Goal: Information Seeking & Learning: Check status

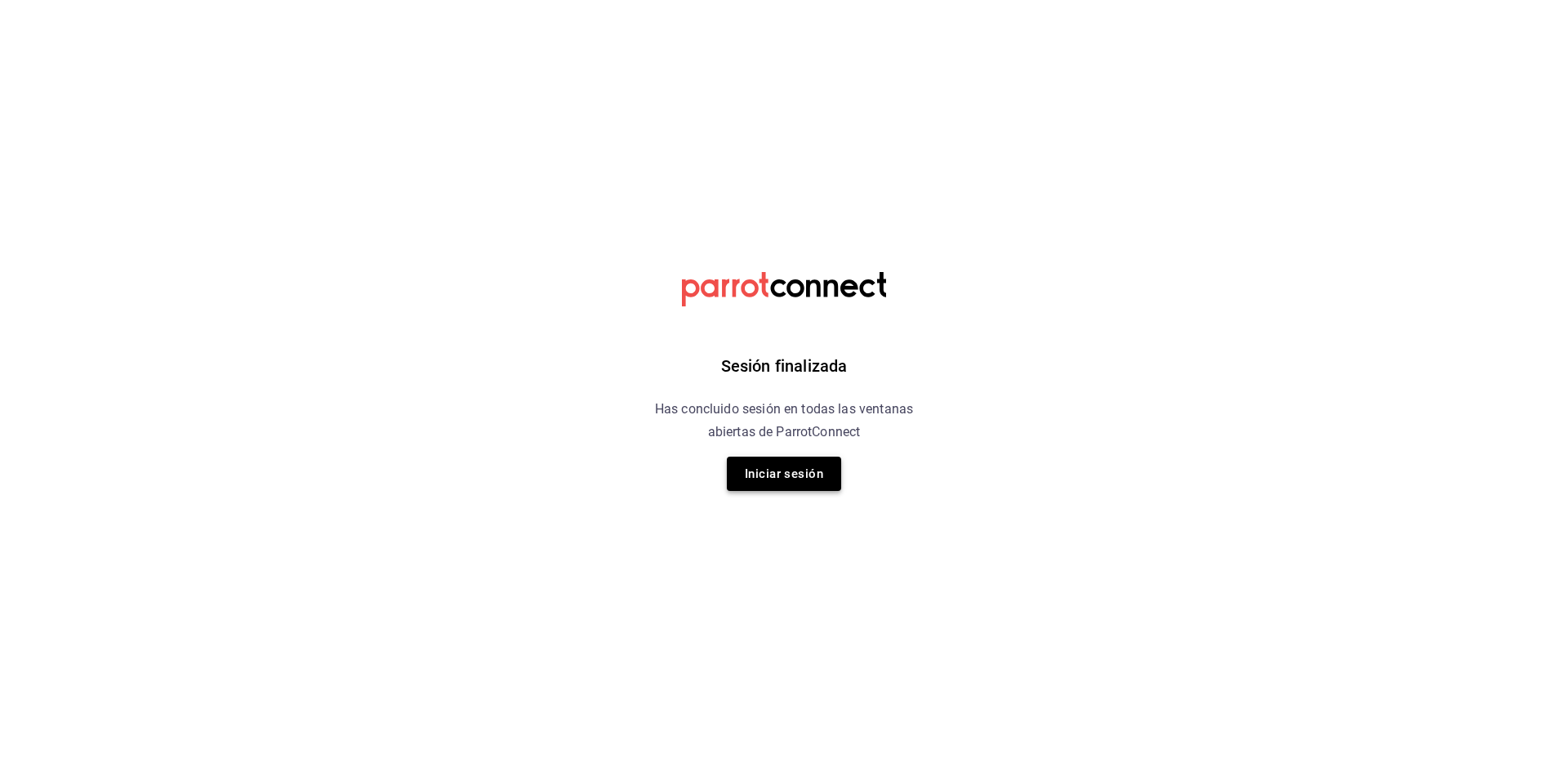
click at [763, 476] on button "Iniciar sesión" at bounding box center [784, 474] width 114 height 35
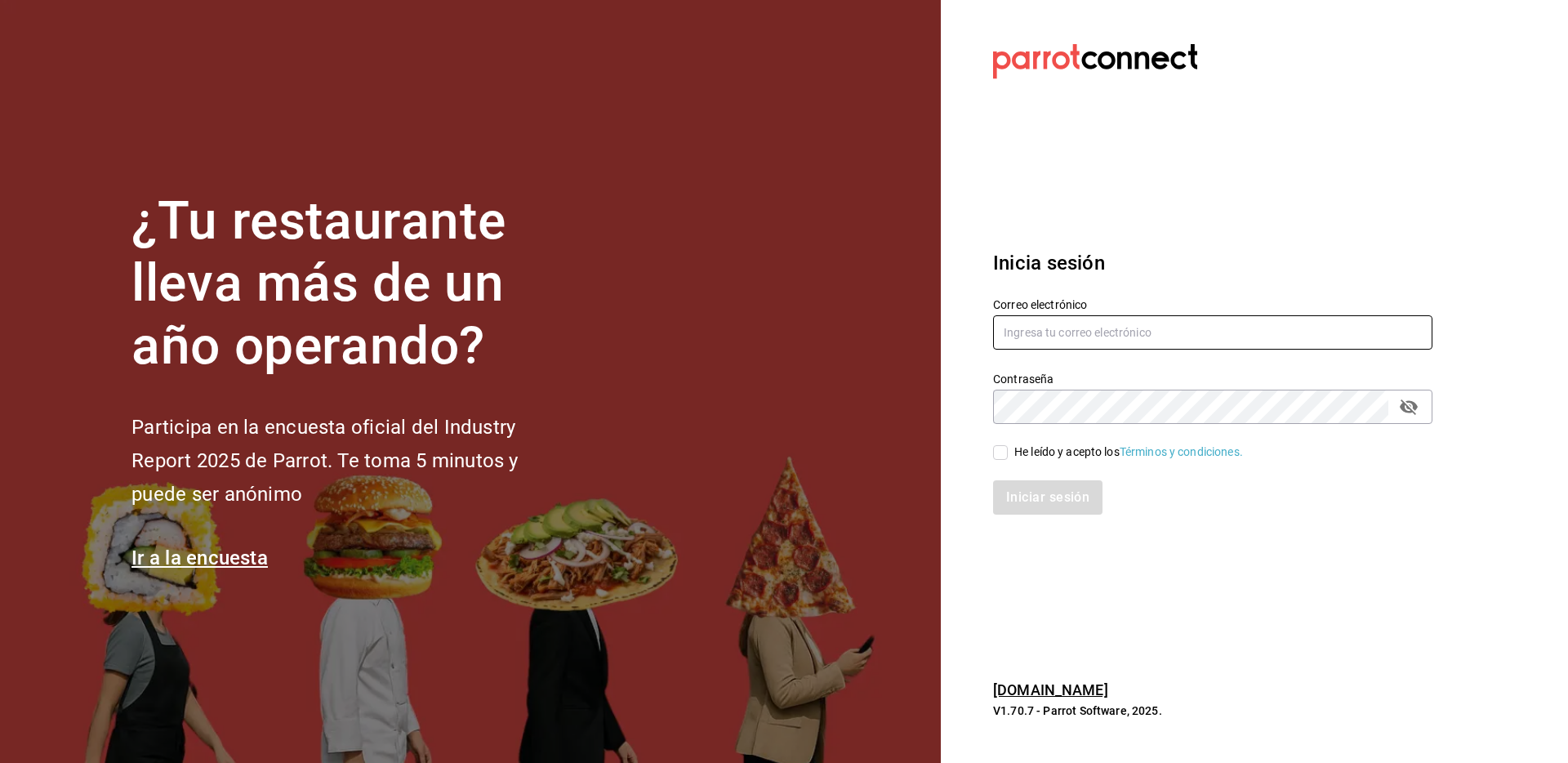
type input "[EMAIL_ADDRESS][DOMAIN_NAME]"
click at [997, 459] on input "He leído y acepto los Términos y condiciones." at bounding box center [1001, 452] width 15 height 15
checkbox input "true"
click at [1023, 489] on button "Iniciar sesión" at bounding box center [1049, 497] width 111 height 35
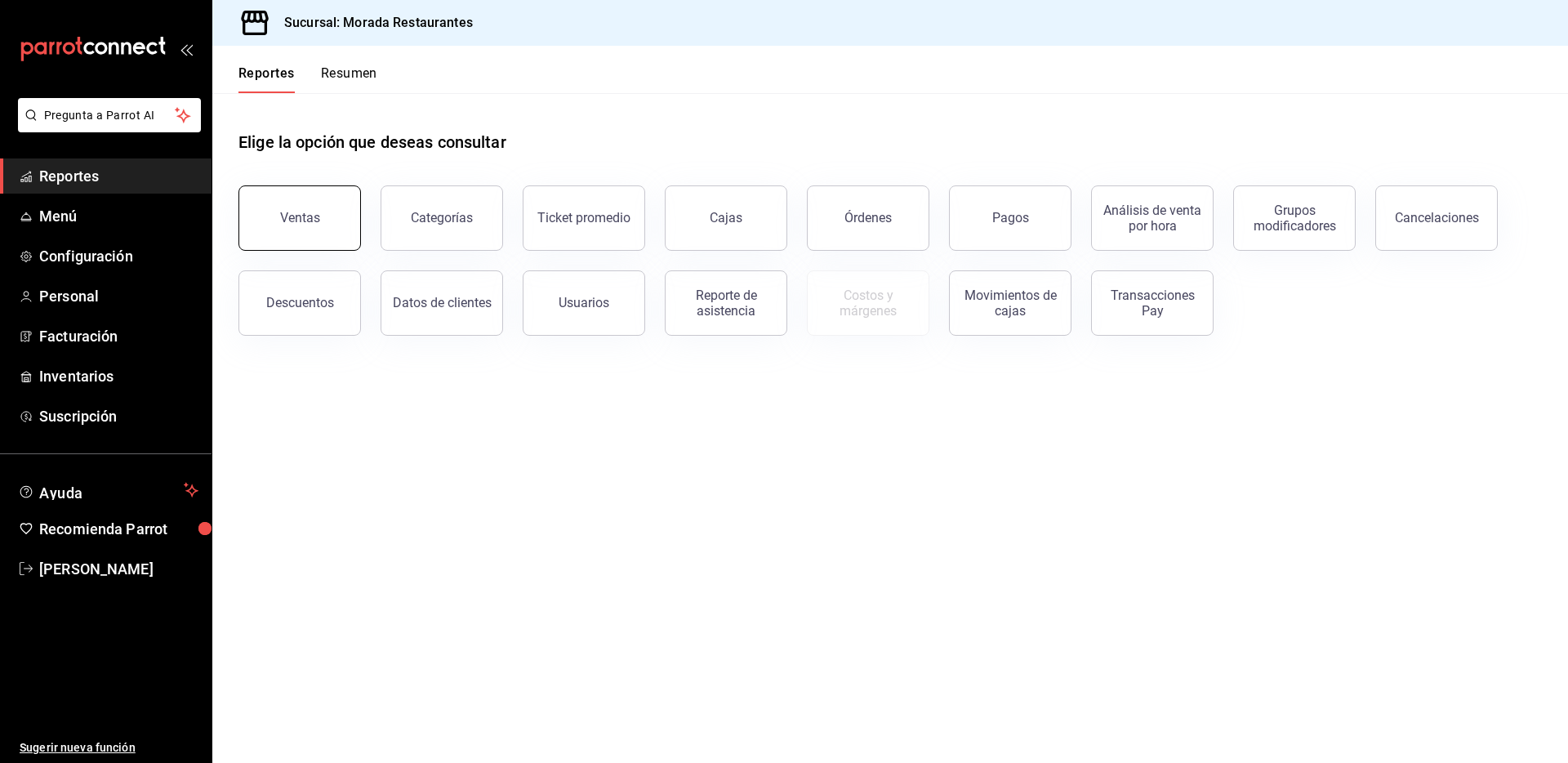
click at [318, 226] on button "Ventas" at bounding box center [299, 219] width 122 height 66
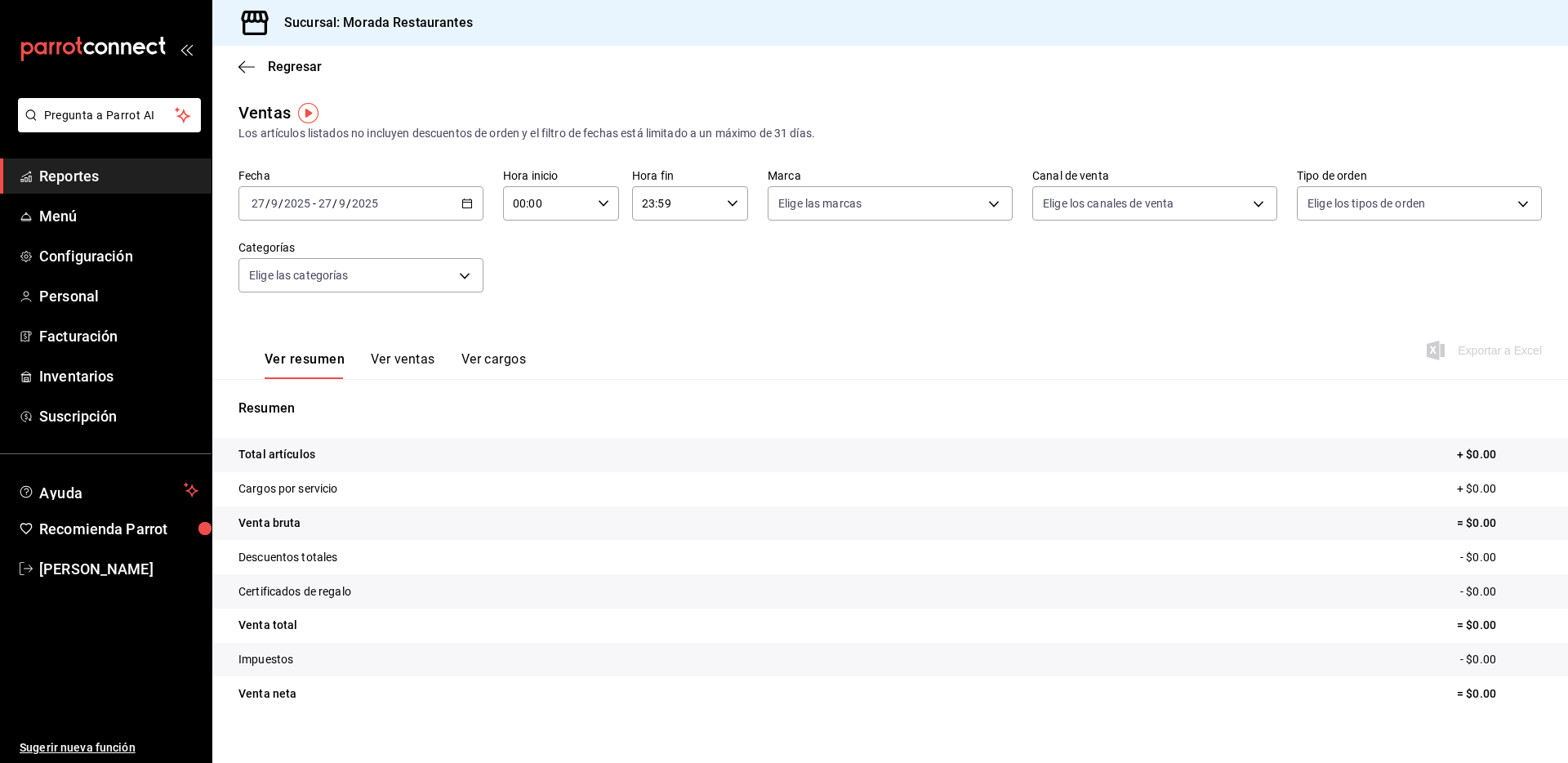
click at [463, 206] on icon "button" at bounding box center [467, 204] width 12 height 12
click at [292, 394] on span "Rango de fechas" at bounding box center [315, 399] width 126 height 17
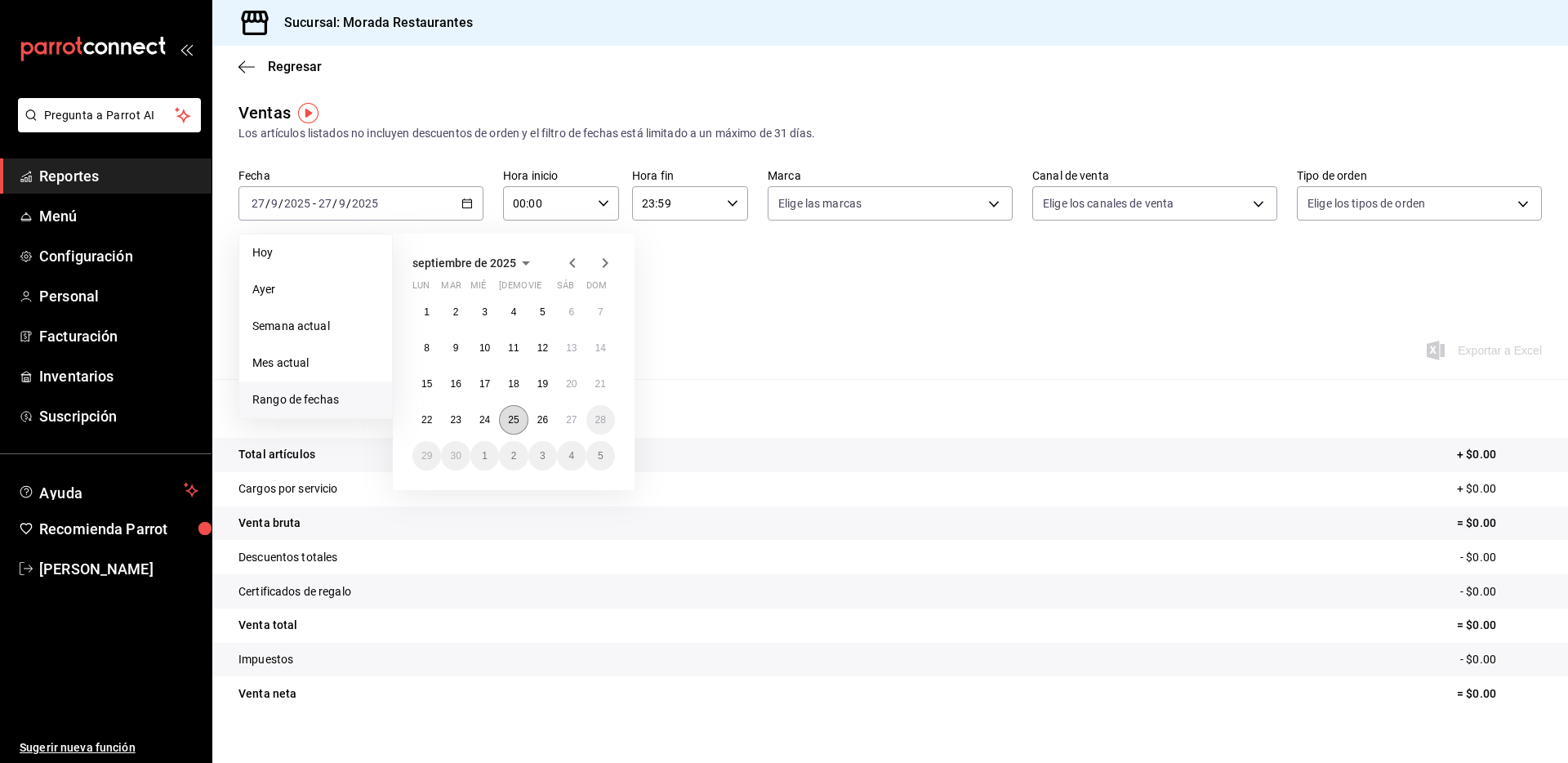
click at [518, 414] on abbr "25" at bounding box center [513, 420] width 11 height 12
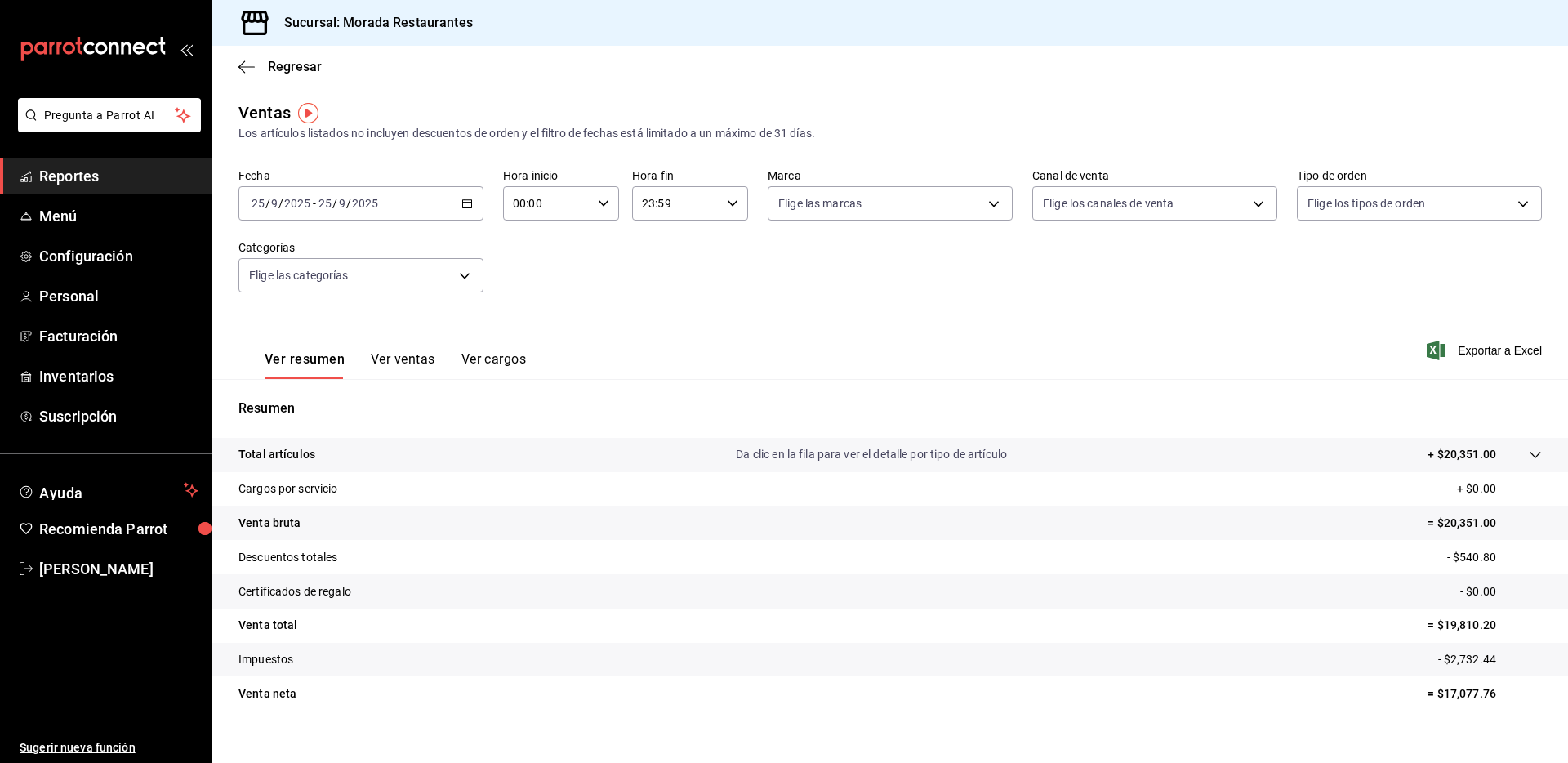
click at [1444, 525] on p "= $20,351.00" at bounding box center [1485, 523] width 114 height 17
copy p "20,351.00"
click at [1137, 549] on tr "Descuentos totales - $540.80" at bounding box center [890, 556] width 1356 height 35
click at [1464, 557] on p "- $540.80" at bounding box center [1494, 556] width 94 height 17
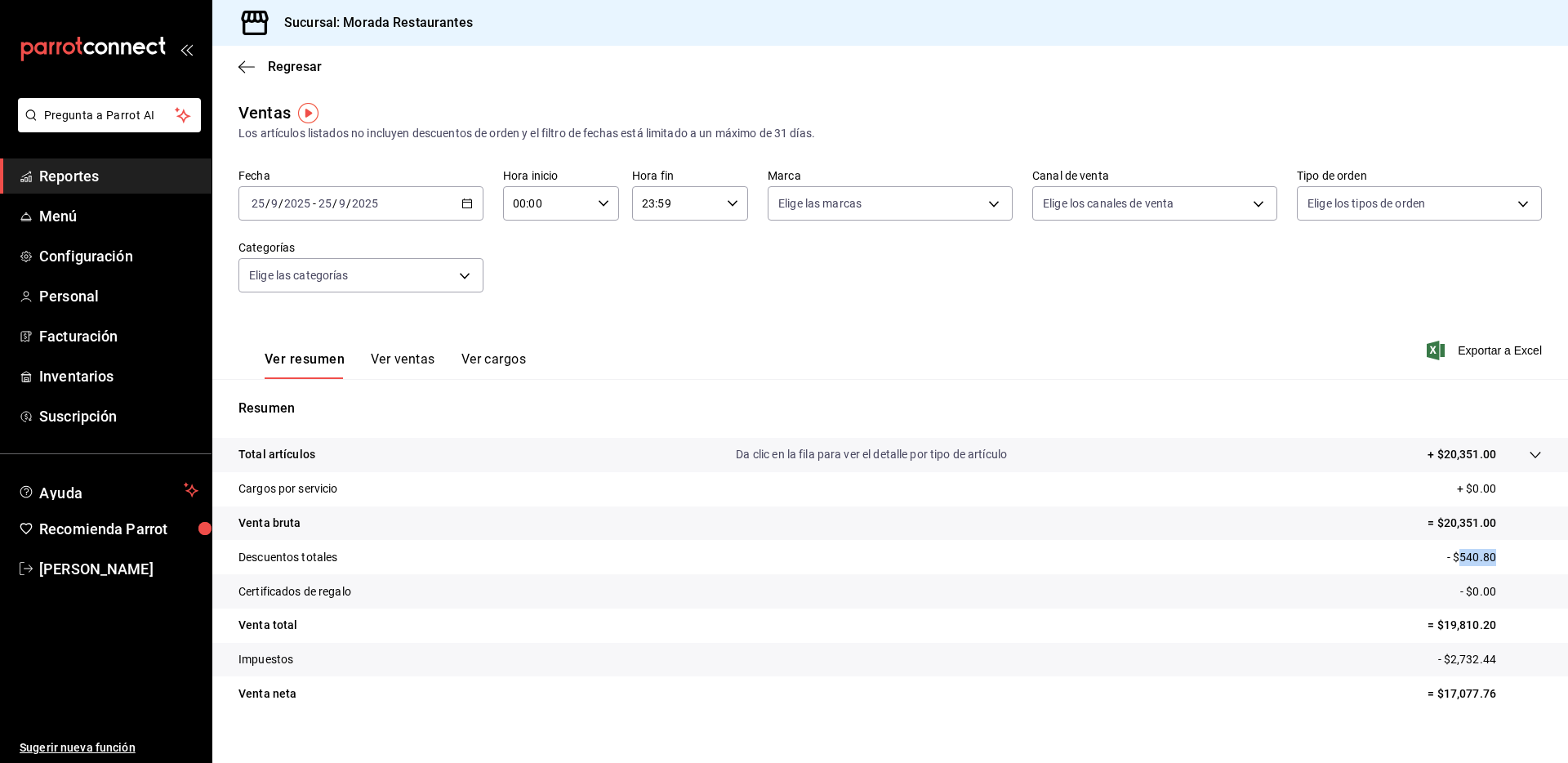
click at [1464, 557] on p "- $540.80" at bounding box center [1494, 556] width 94 height 17
copy p "540.80"
click at [1452, 647] on tr "Impuestos - $2,732.44" at bounding box center [890, 660] width 1356 height 35
copy p "2,732.44"
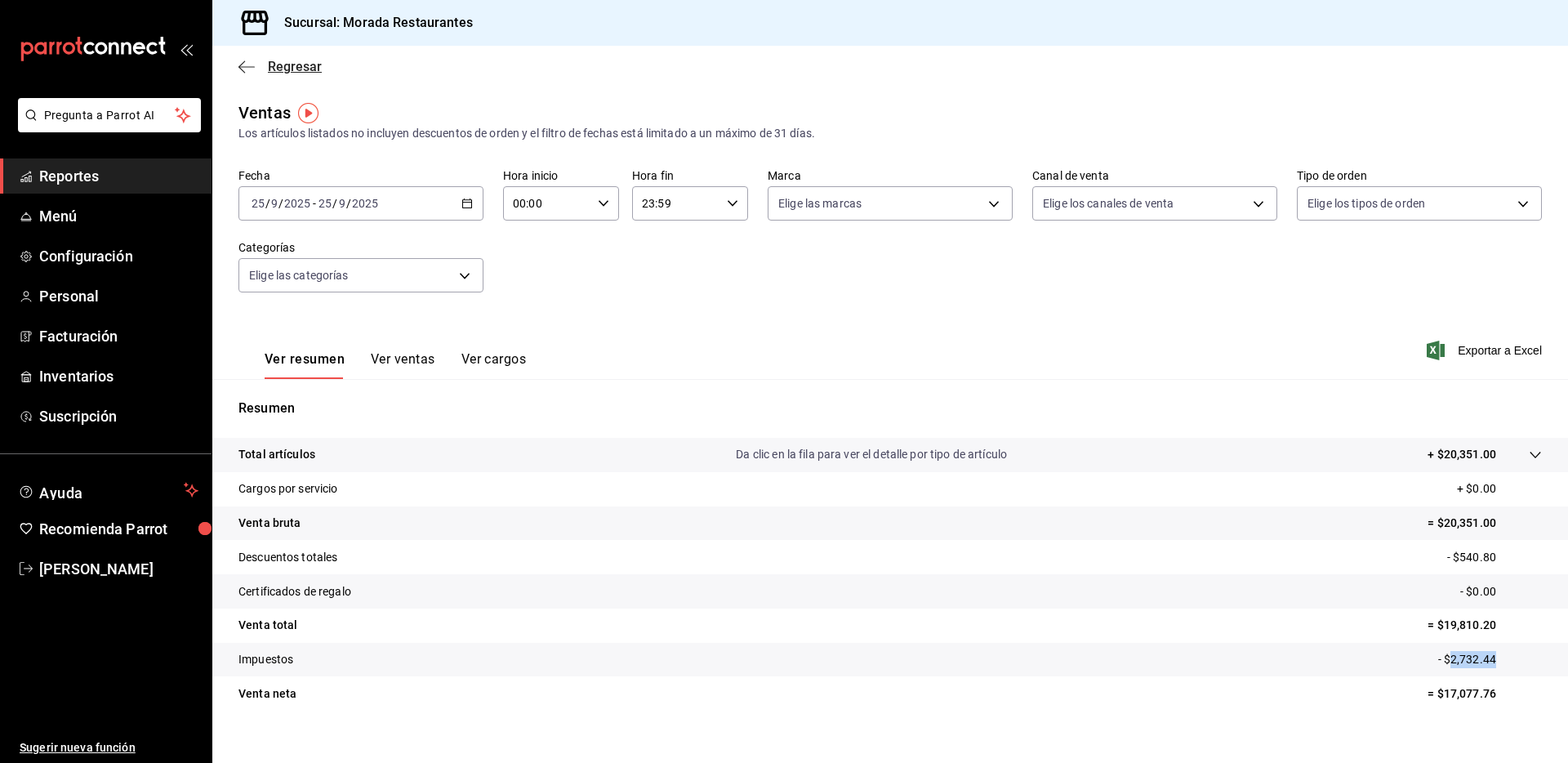
click at [248, 64] on icon "button" at bounding box center [246, 67] width 16 height 15
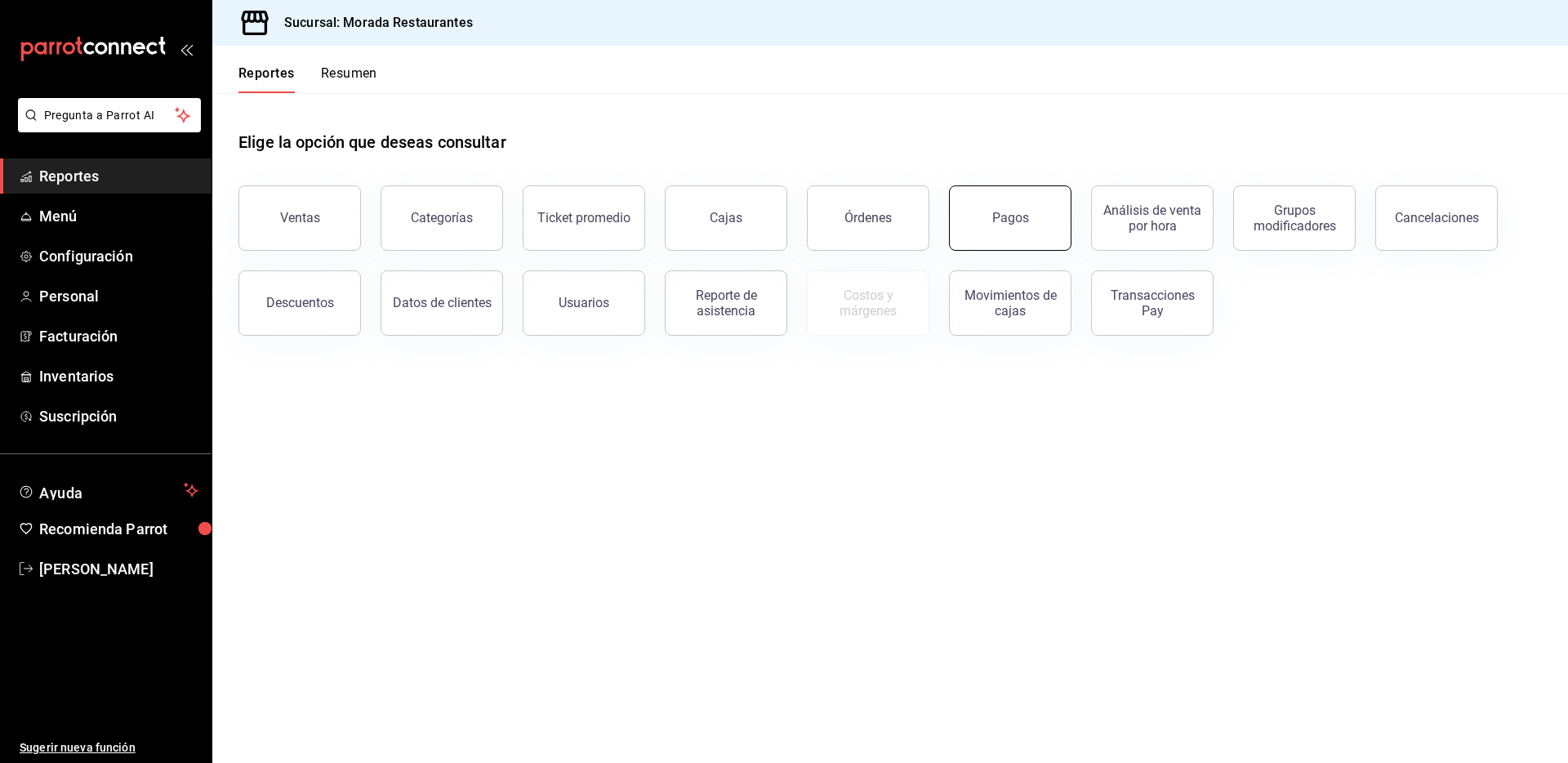
click at [999, 223] on div "Pagos" at bounding box center [1011, 218] width 37 height 16
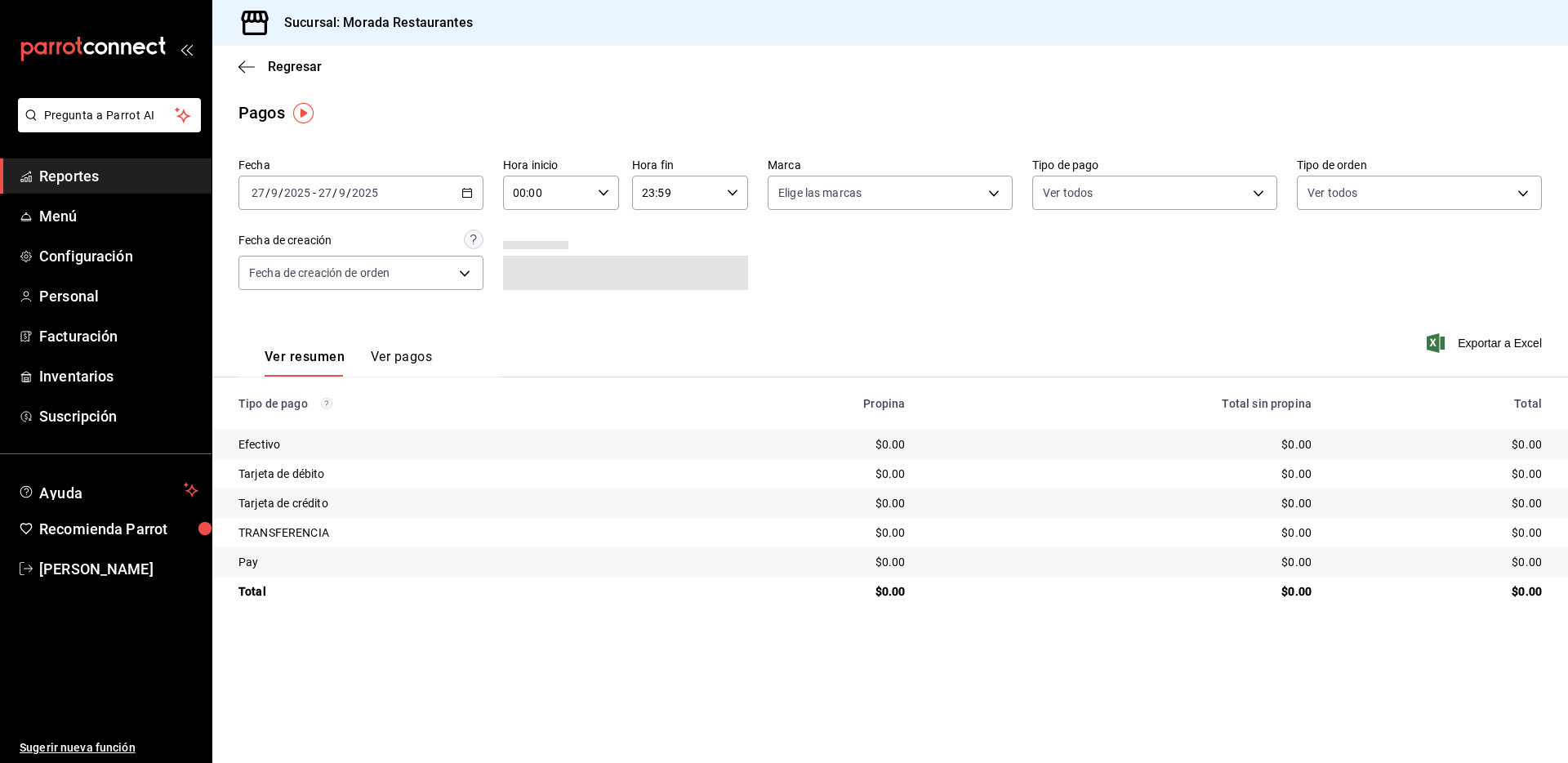
click at [468, 191] on \(Stroke\) "button" at bounding box center [467, 191] width 9 height 1
click at [333, 429] on span "Rango de fechas" at bounding box center [315, 425] width 126 height 17
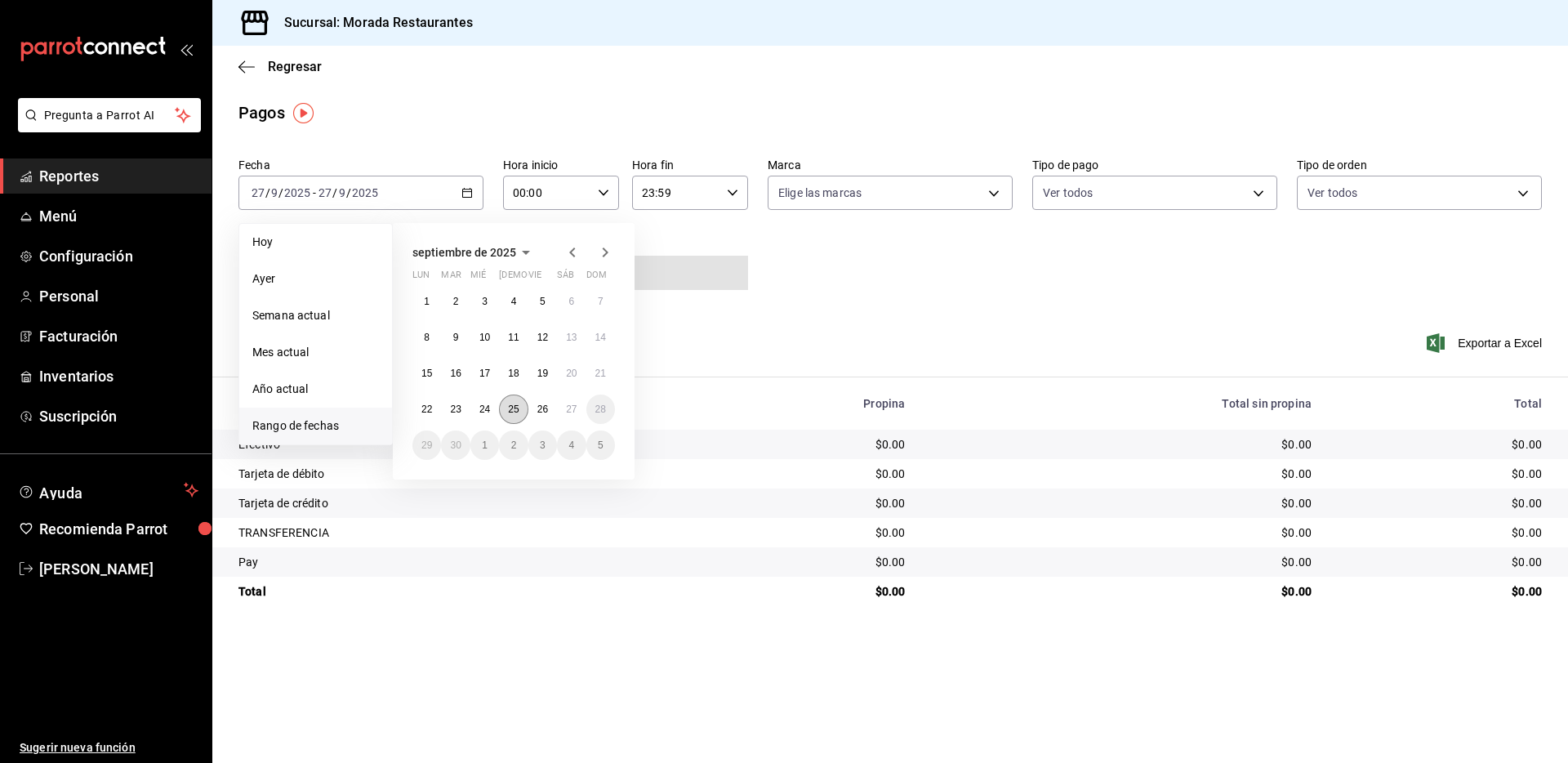
click at [509, 415] on button "25" at bounding box center [513, 409] width 29 height 30
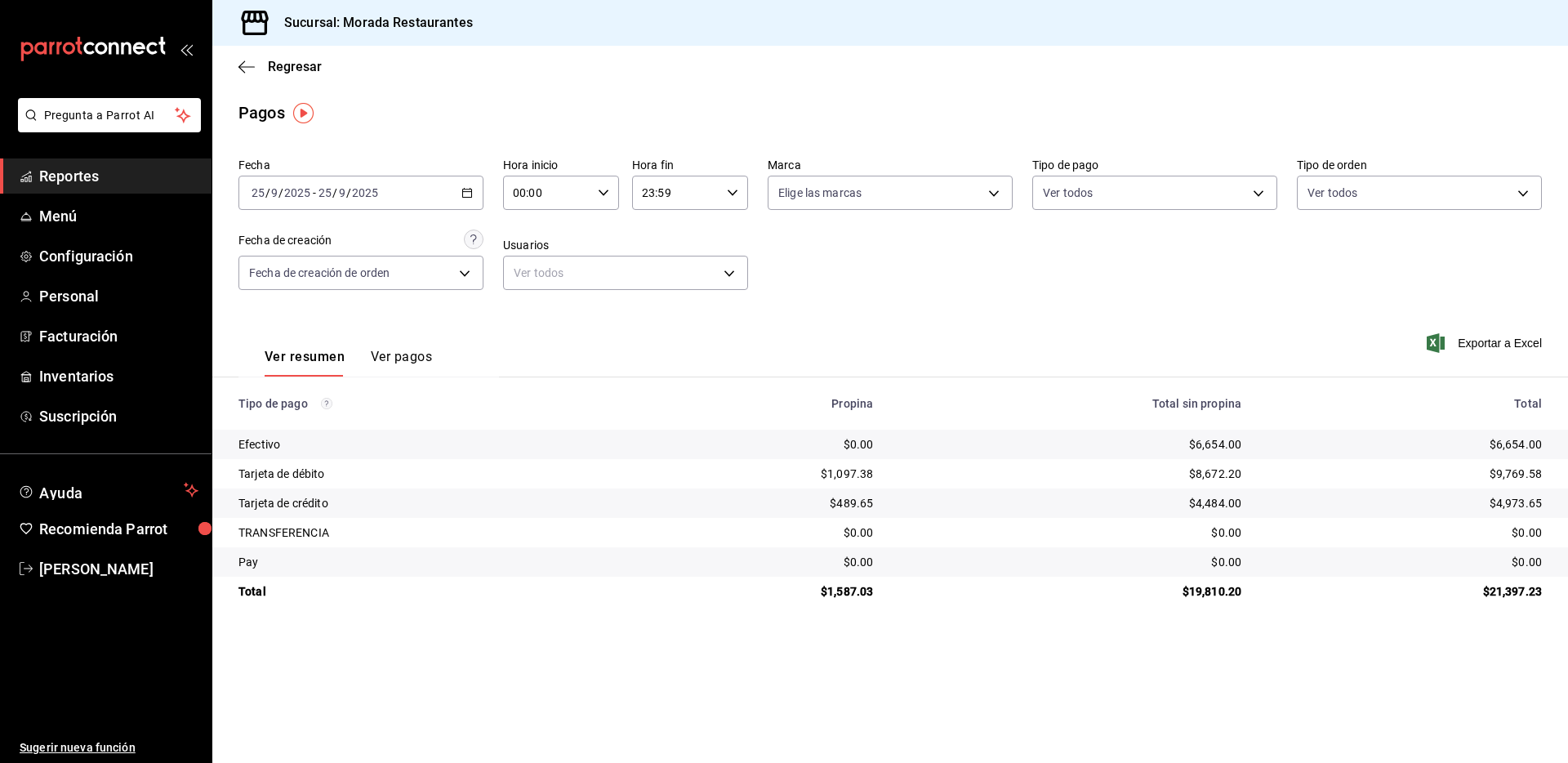
click at [1507, 443] on div "$6,654.00" at bounding box center [1405, 444] width 274 height 16
copy div "6,654.00"
click at [1509, 471] on div "$9,769.58" at bounding box center [1405, 474] width 274 height 16
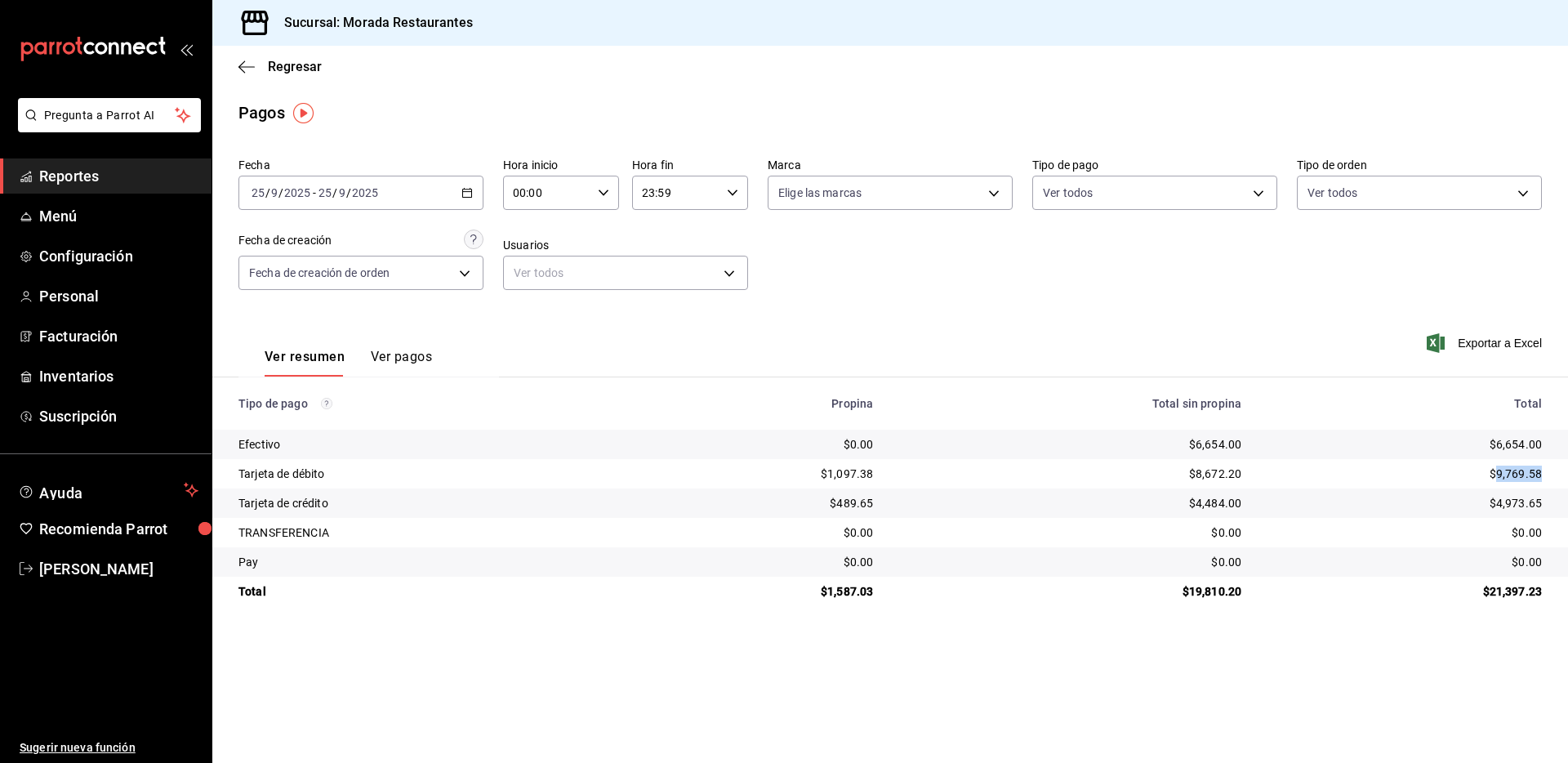
copy div "9,769.58"
click at [1517, 502] on div "$4,973.65" at bounding box center [1405, 503] width 274 height 16
copy div "4,973.65"
click at [857, 592] on div "$1,587.03" at bounding box center [762, 591] width 225 height 16
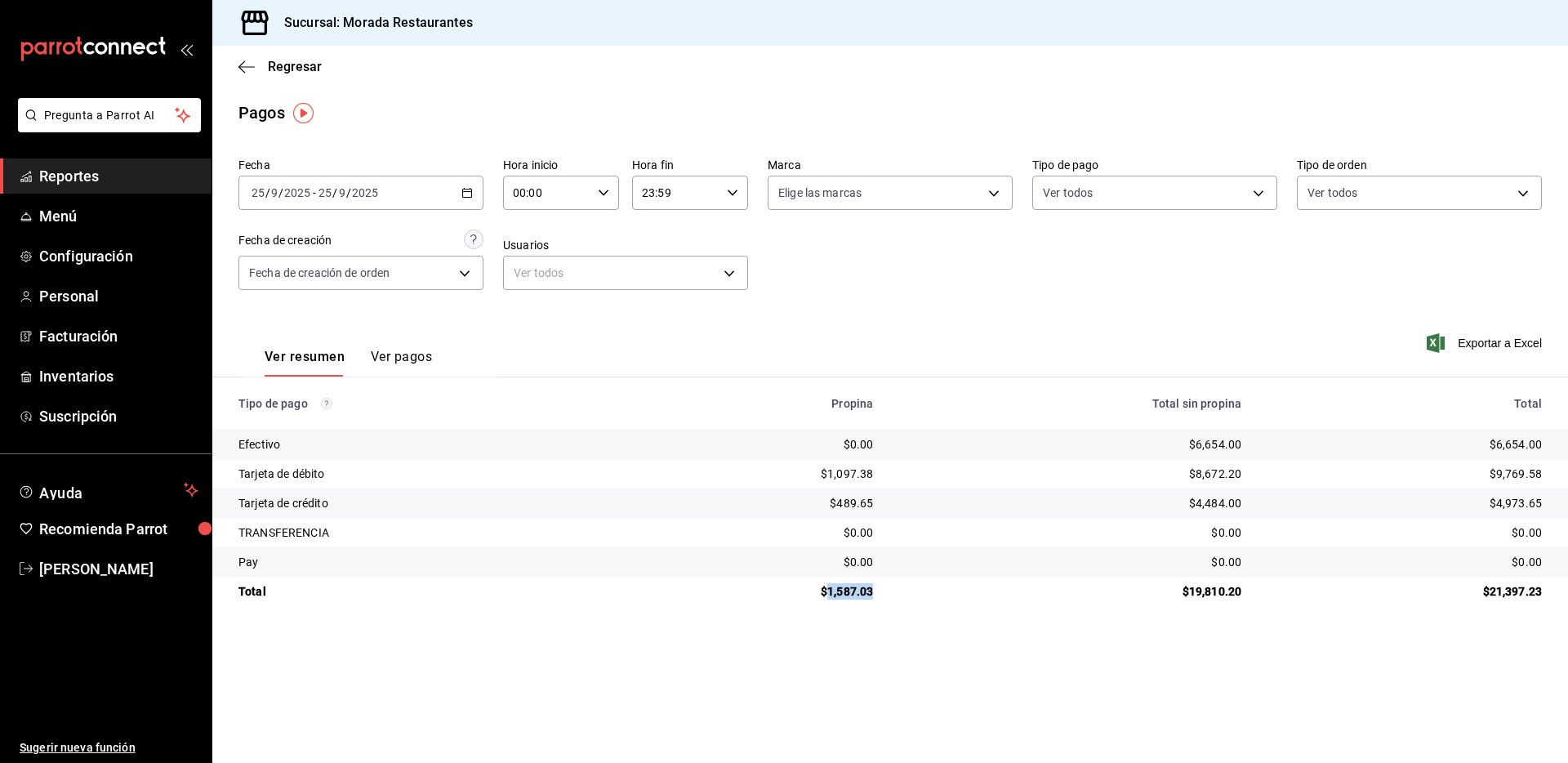
click at [857, 592] on div "$1,587.03" at bounding box center [762, 591] width 225 height 16
copy div "1,587.03"
click at [1231, 595] on div "$19,810.20" at bounding box center [1070, 591] width 342 height 16
copy div "19,810.20"
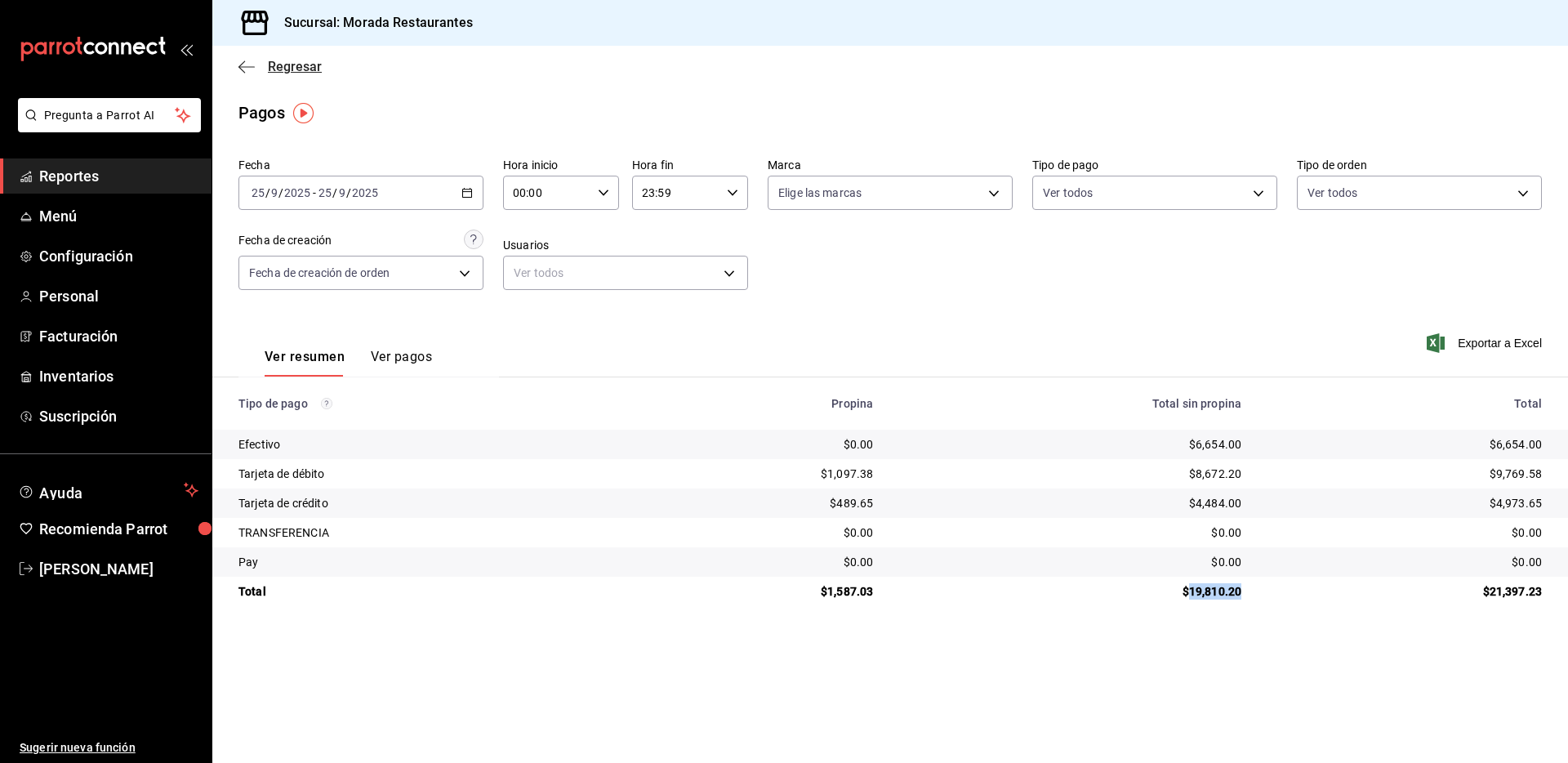
click at [244, 72] on icon "button" at bounding box center [241, 67] width 7 height 12
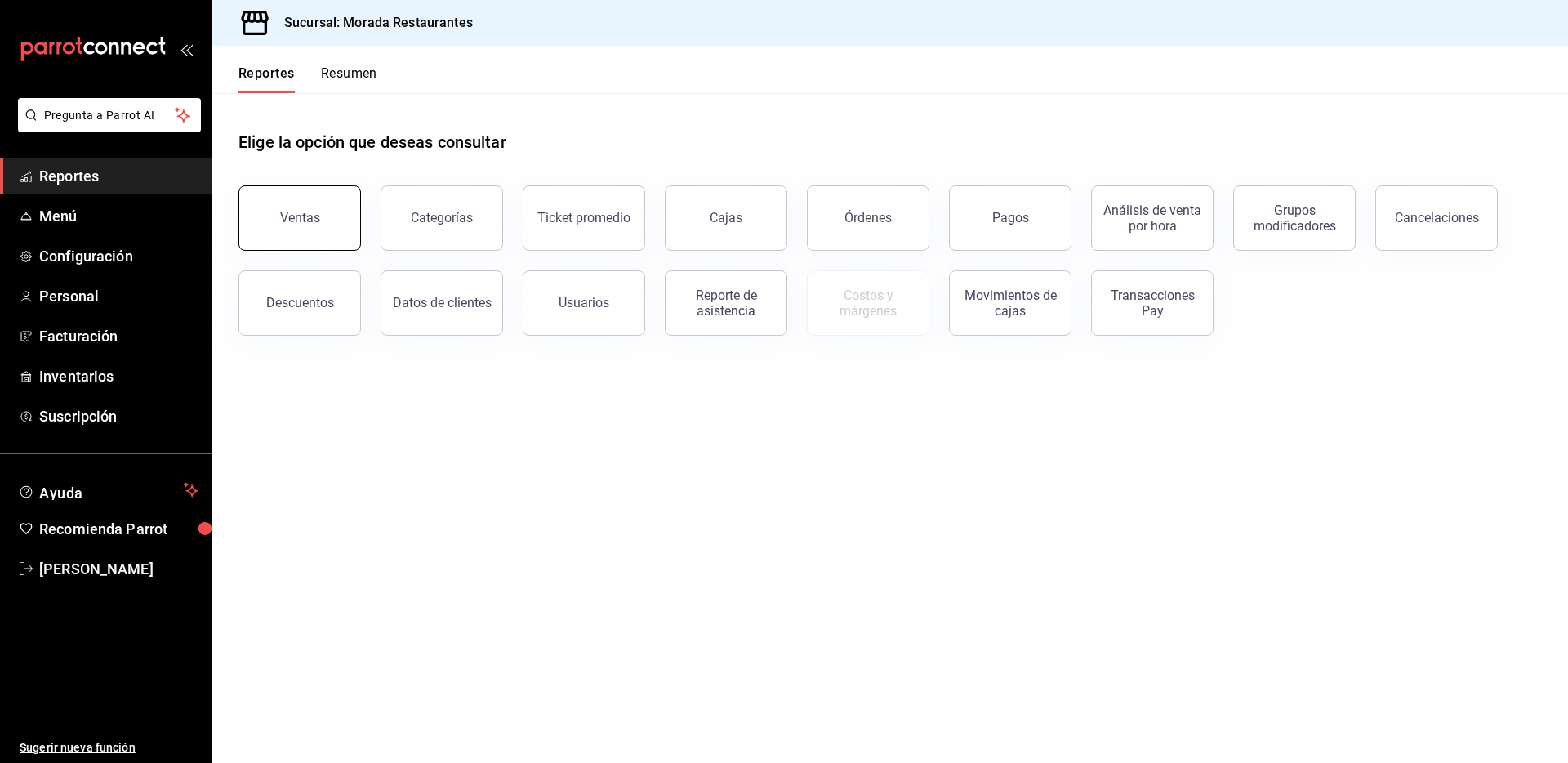
click at [269, 228] on button "Ventas" at bounding box center [299, 219] width 122 height 66
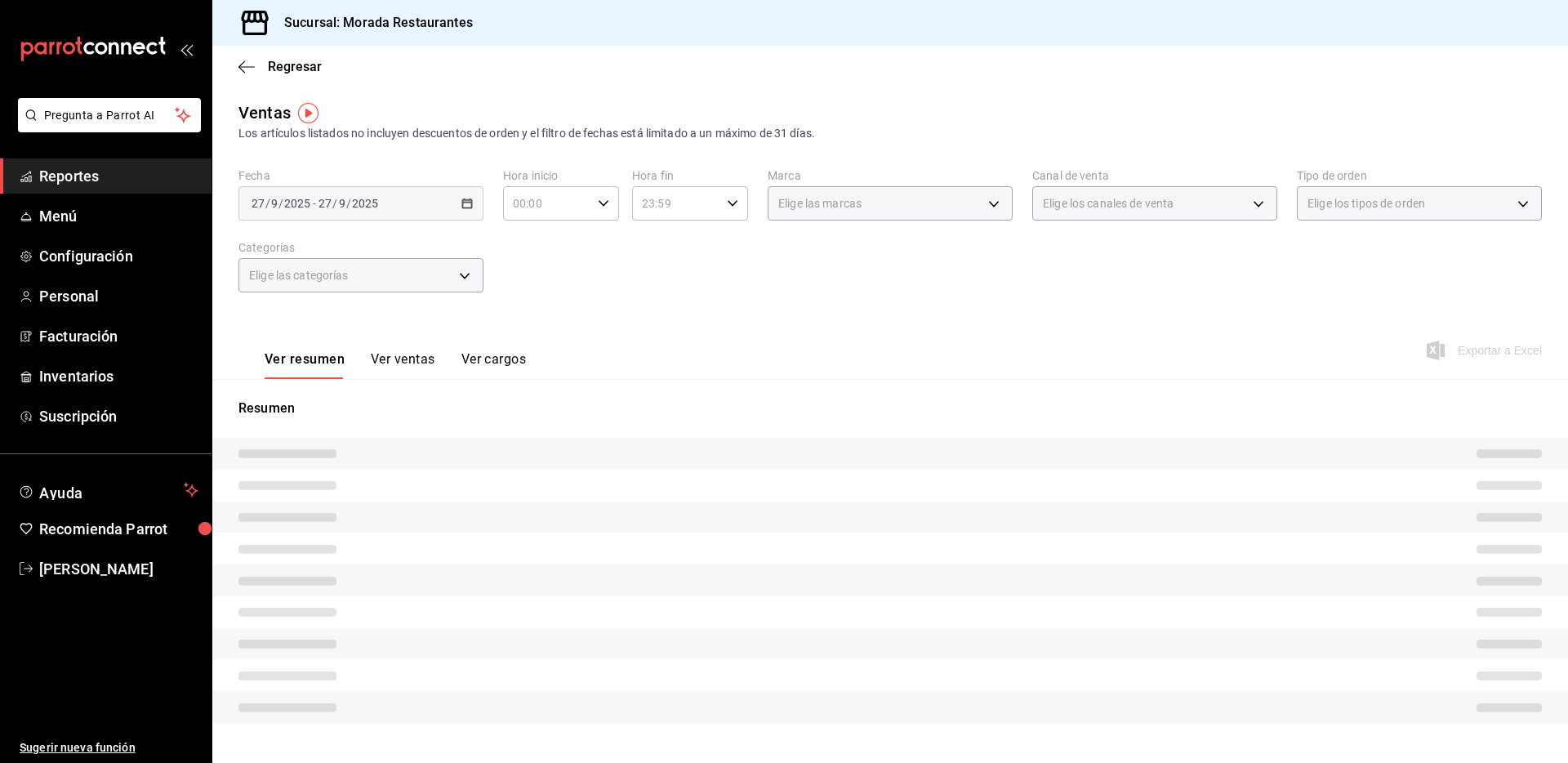
click at [457, 205] on div "[DATE] [DATE] - [DATE] [DATE]" at bounding box center [361, 203] width 245 height 35
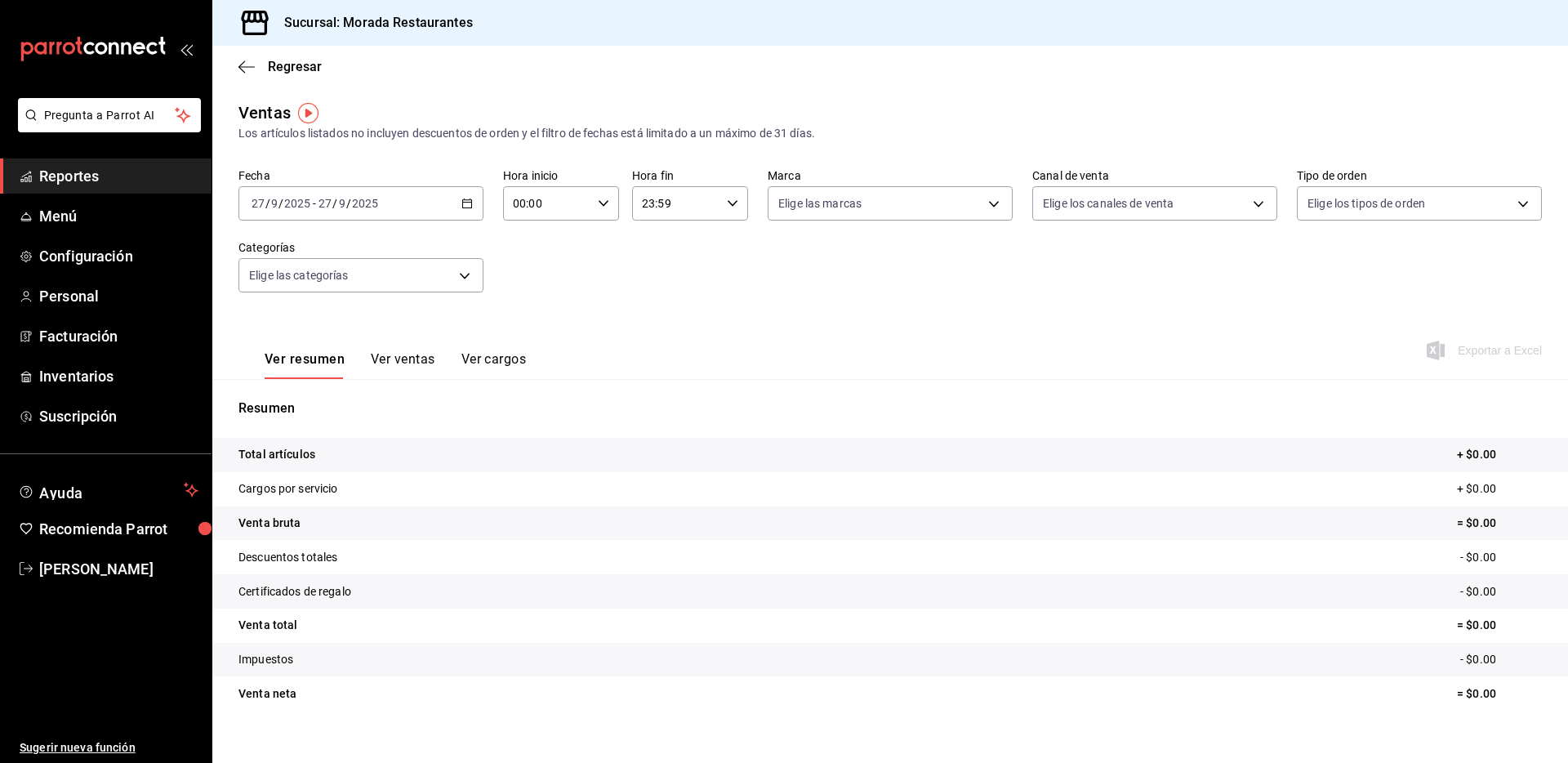
click at [461, 202] on icon "button" at bounding box center [467, 204] width 12 height 12
click at [350, 392] on span "Rango de fechas" at bounding box center [315, 399] width 126 height 17
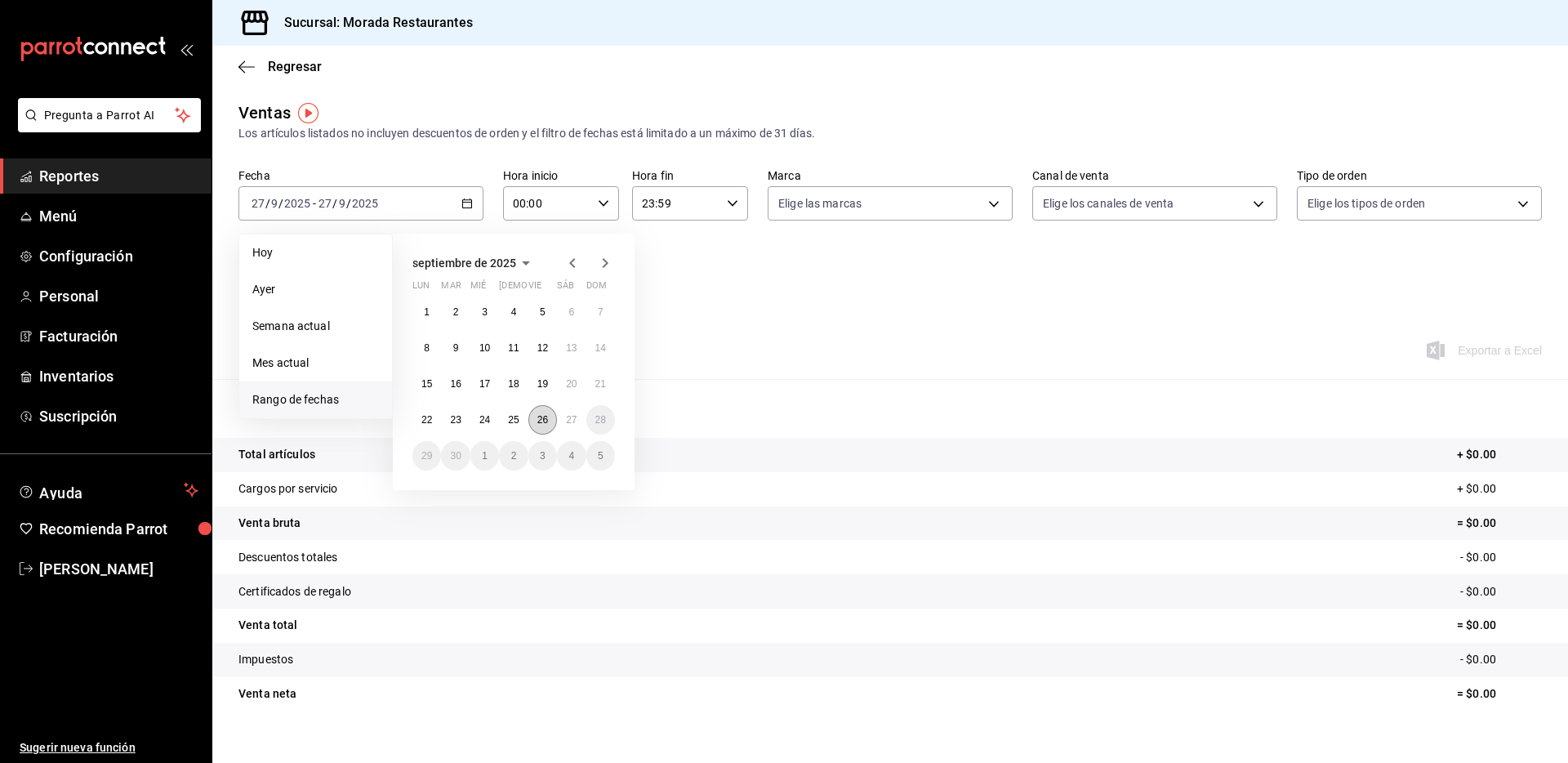
click at [538, 424] on abbr "26" at bounding box center [543, 420] width 11 height 12
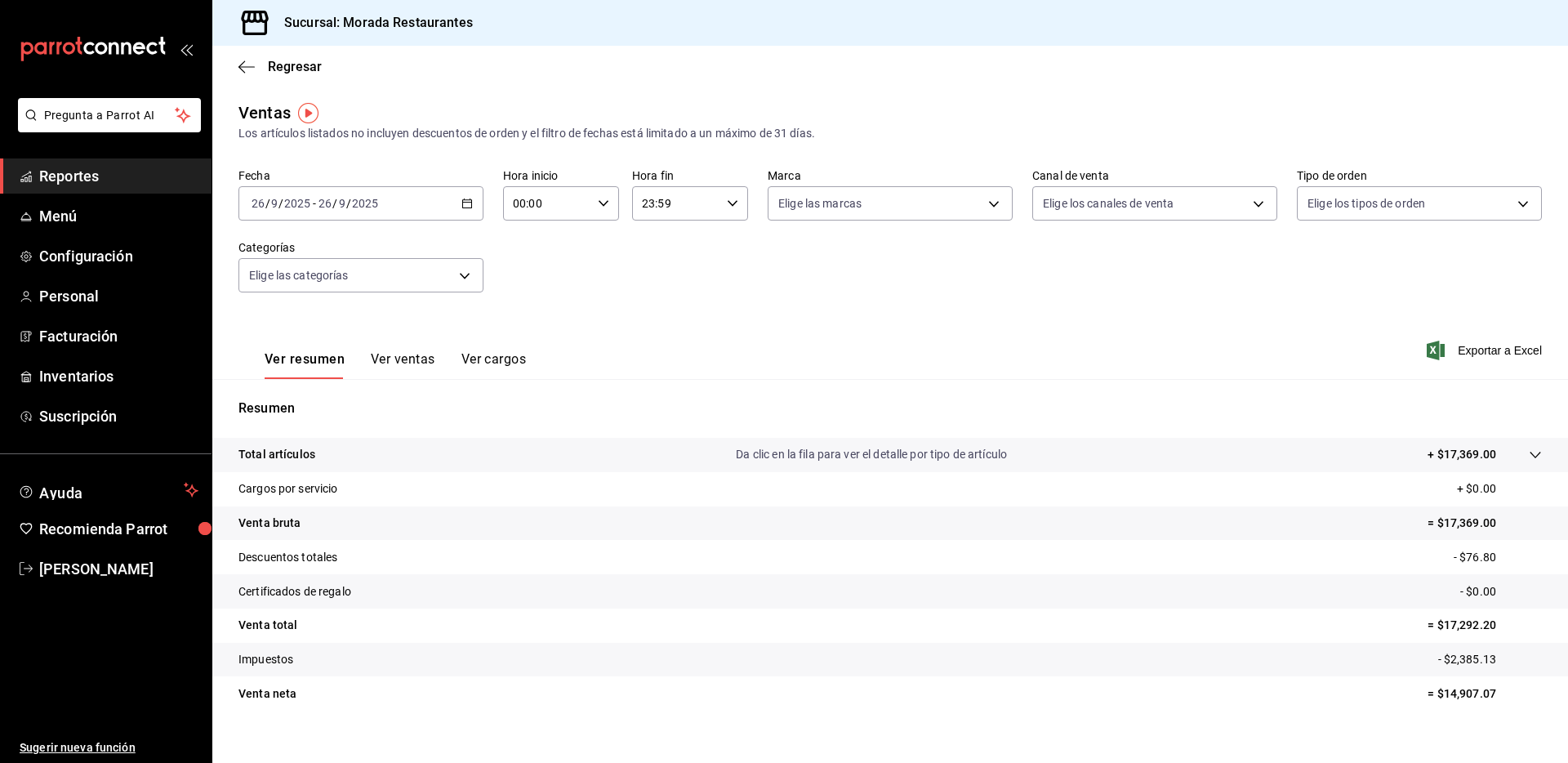
click at [1449, 523] on p "= $17,369.00" at bounding box center [1485, 523] width 114 height 17
copy p "17,369.00"
drag, startPoint x: 1211, startPoint y: 613, endPoint x: 1398, endPoint y: 562, distance: 193.8
click at [1214, 613] on tr "Venta total = $17,292.20" at bounding box center [890, 625] width 1356 height 35
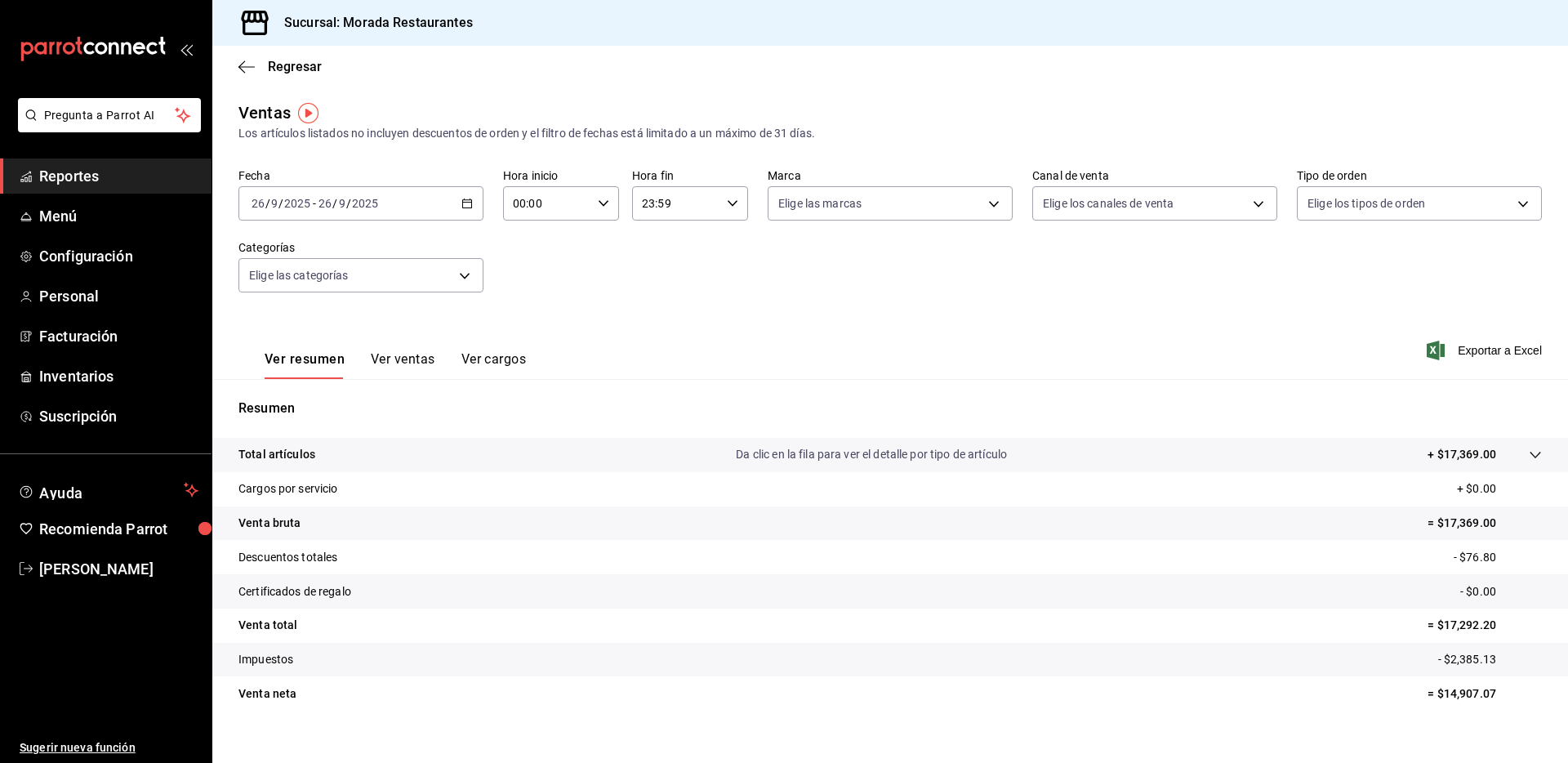
click at [1470, 560] on p "- $76.80" at bounding box center [1497, 556] width 88 height 17
copy p "76.80"
click at [1454, 665] on p "- $2,385.13" at bounding box center [1490, 659] width 103 height 17
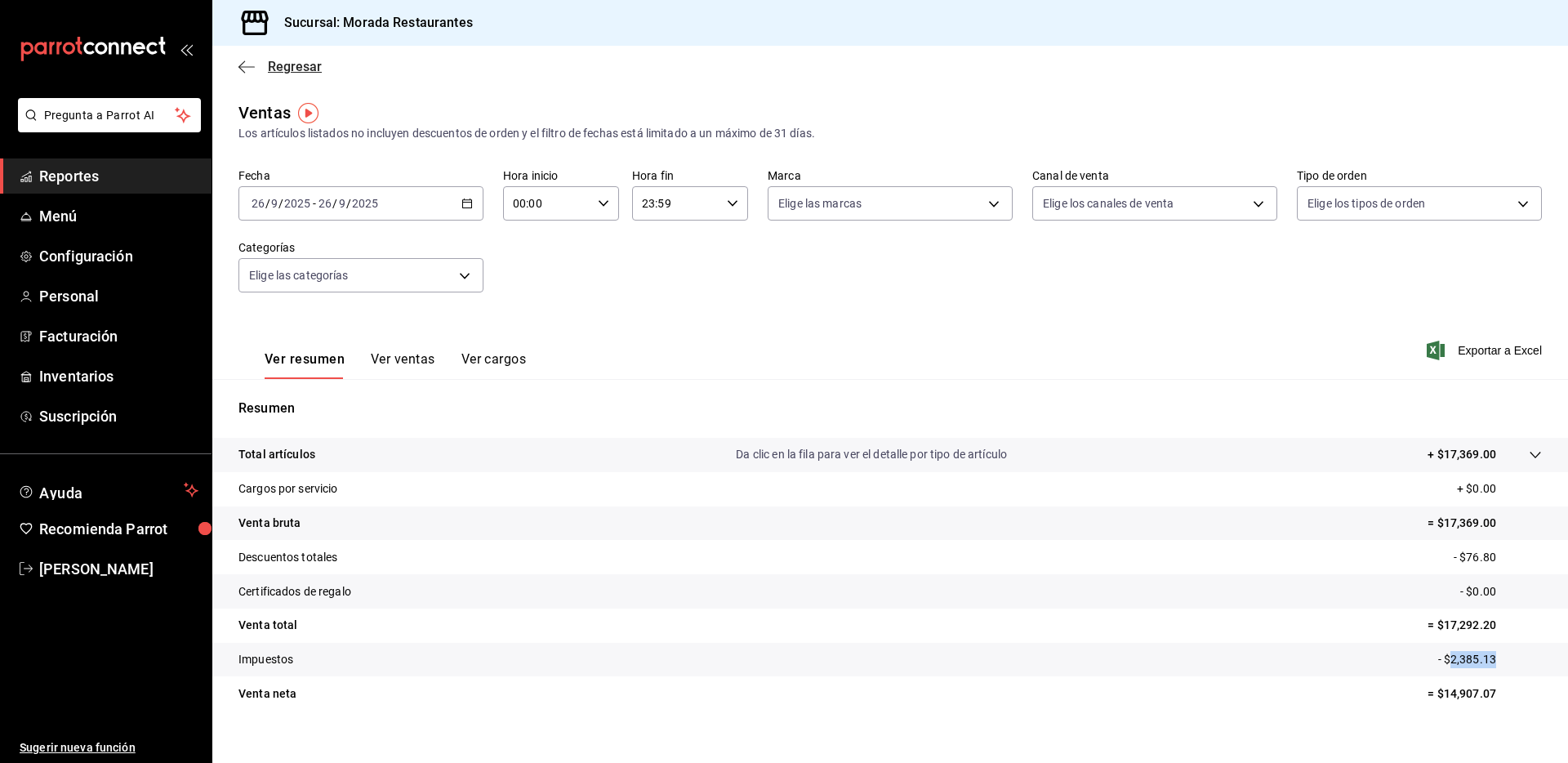
click at [250, 67] on icon "button" at bounding box center [246, 67] width 16 height 15
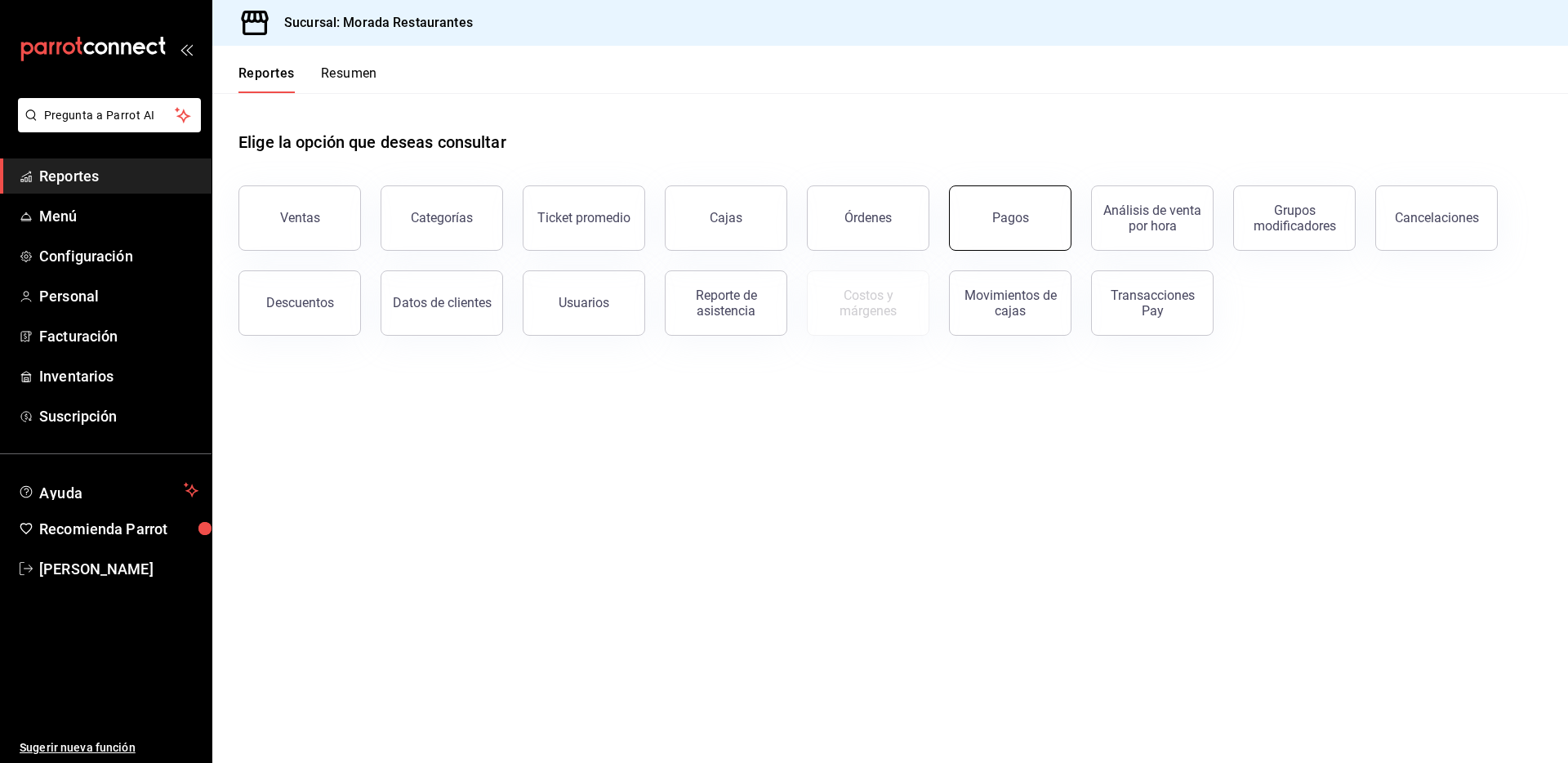
click at [1024, 218] on div "Pagos" at bounding box center [1011, 218] width 37 height 16
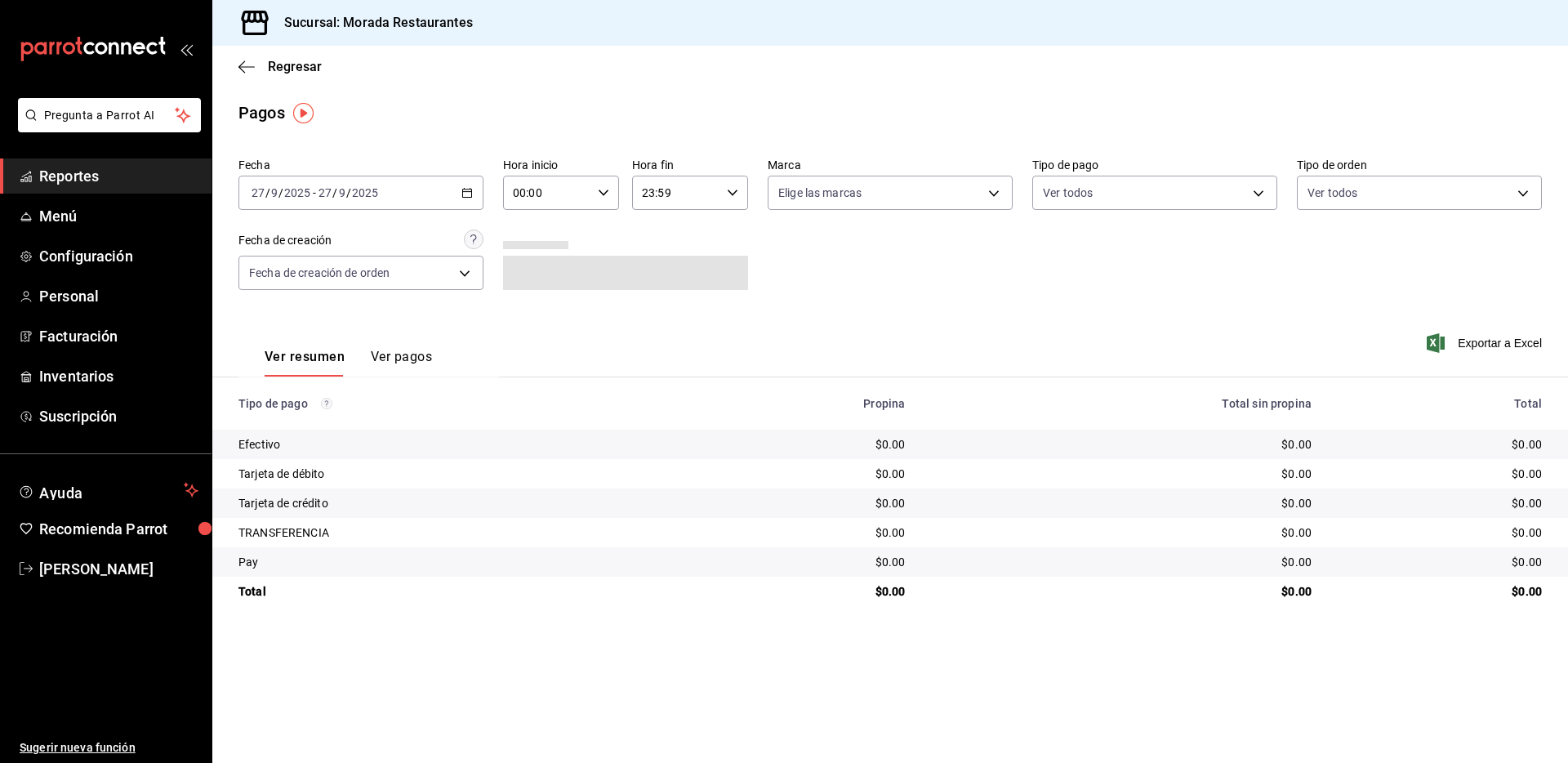
click at [466, 195] on icon "button" at bounding box center [467, 193] width 12 height 12
click at [309, 424] on span "Rango de fechas" at bounding box center [315, 425] width 126 height 17
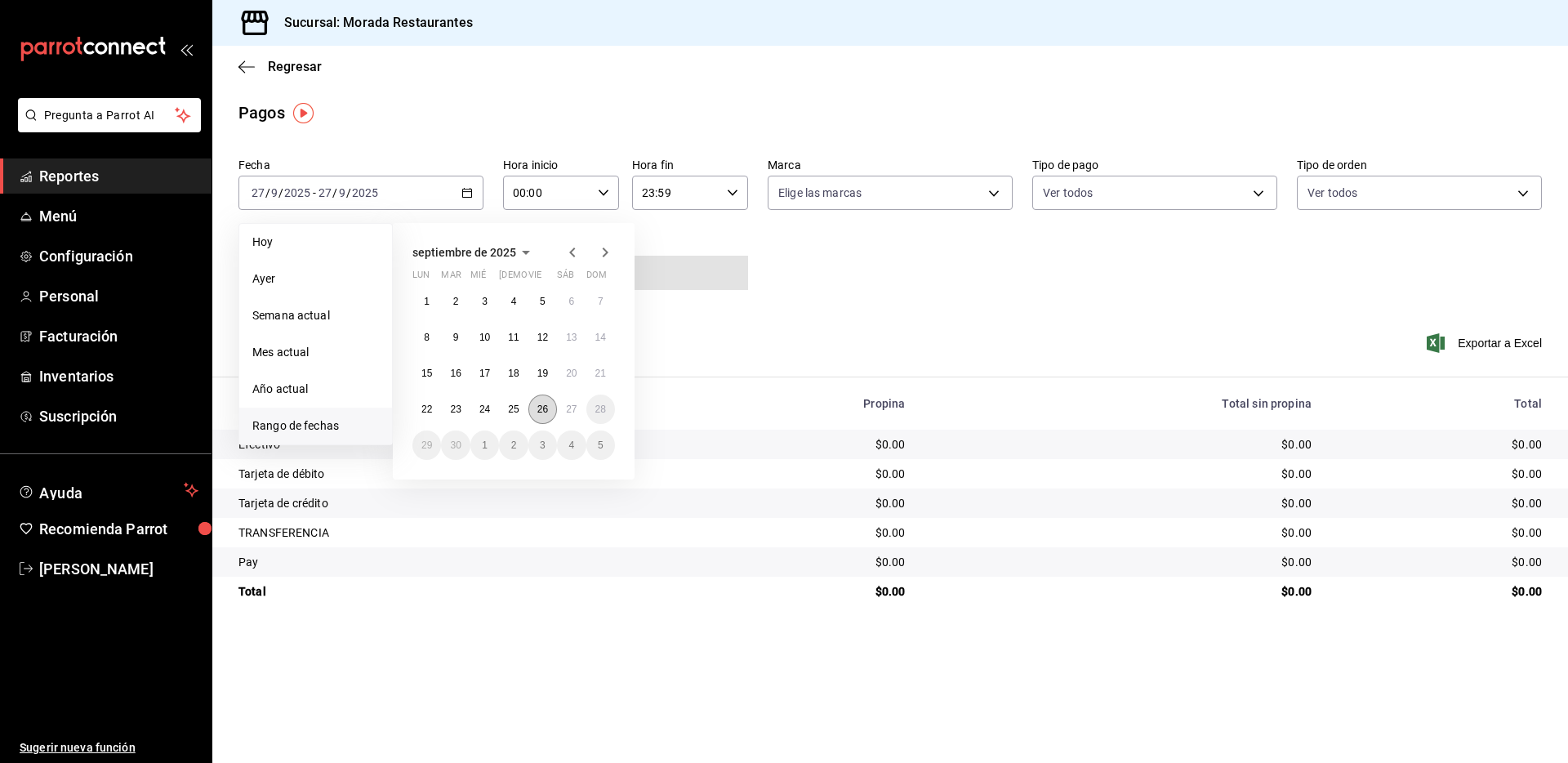
click at [547, 410] on abbr "26" at bounding box center [543, 409] width 11 height 12
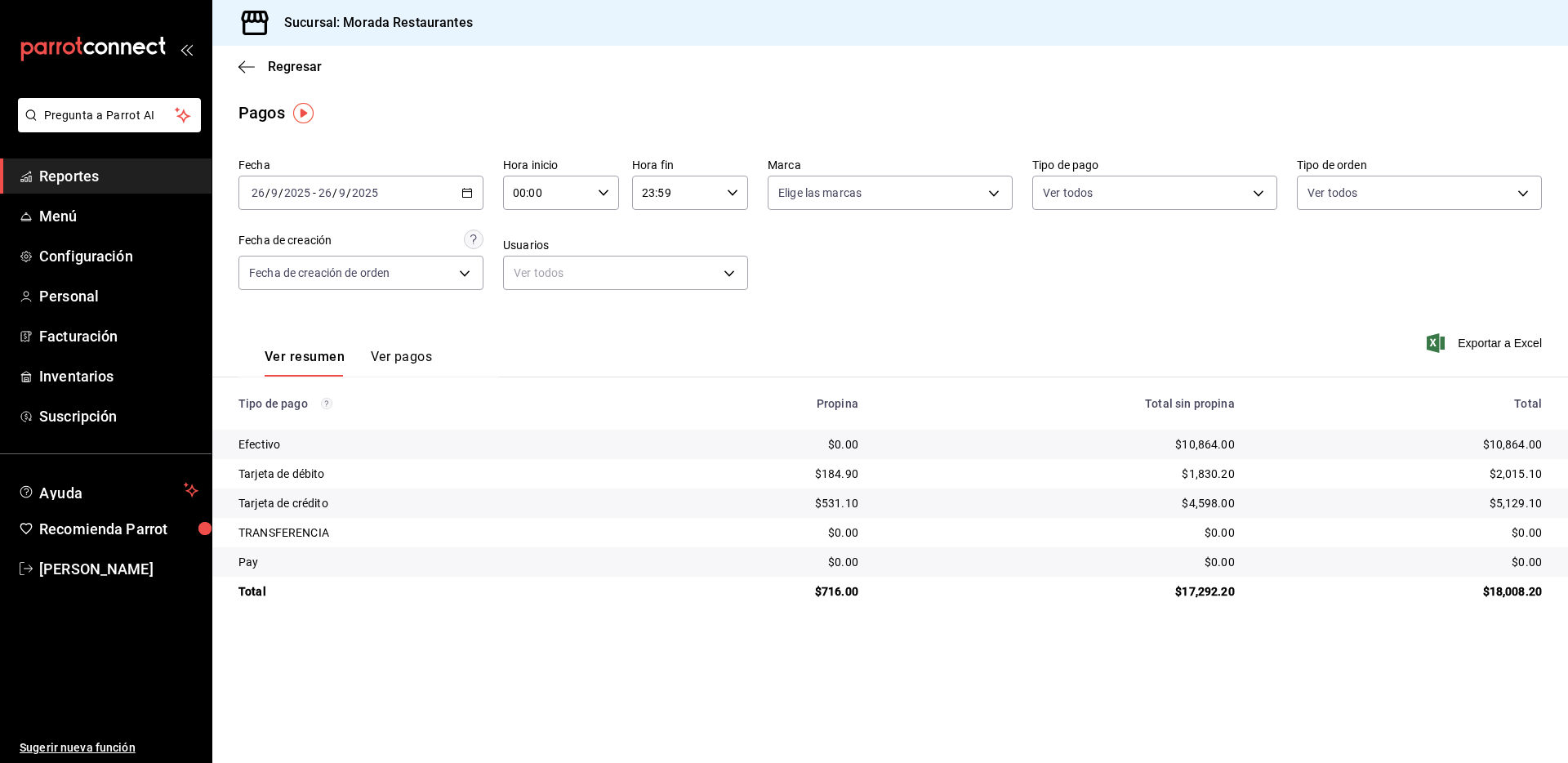
click at [1513, 440] on div "$10,864.00" at bounding box center [1401, 444] width 281 height 16
click at [1525, 470] on div "$2,015.10" at bounding box center [1401, 474] width 281 height 16
click at [1507, 507] on div "$5,129.10" at bounding box center [1401, 503] width 281 height 16
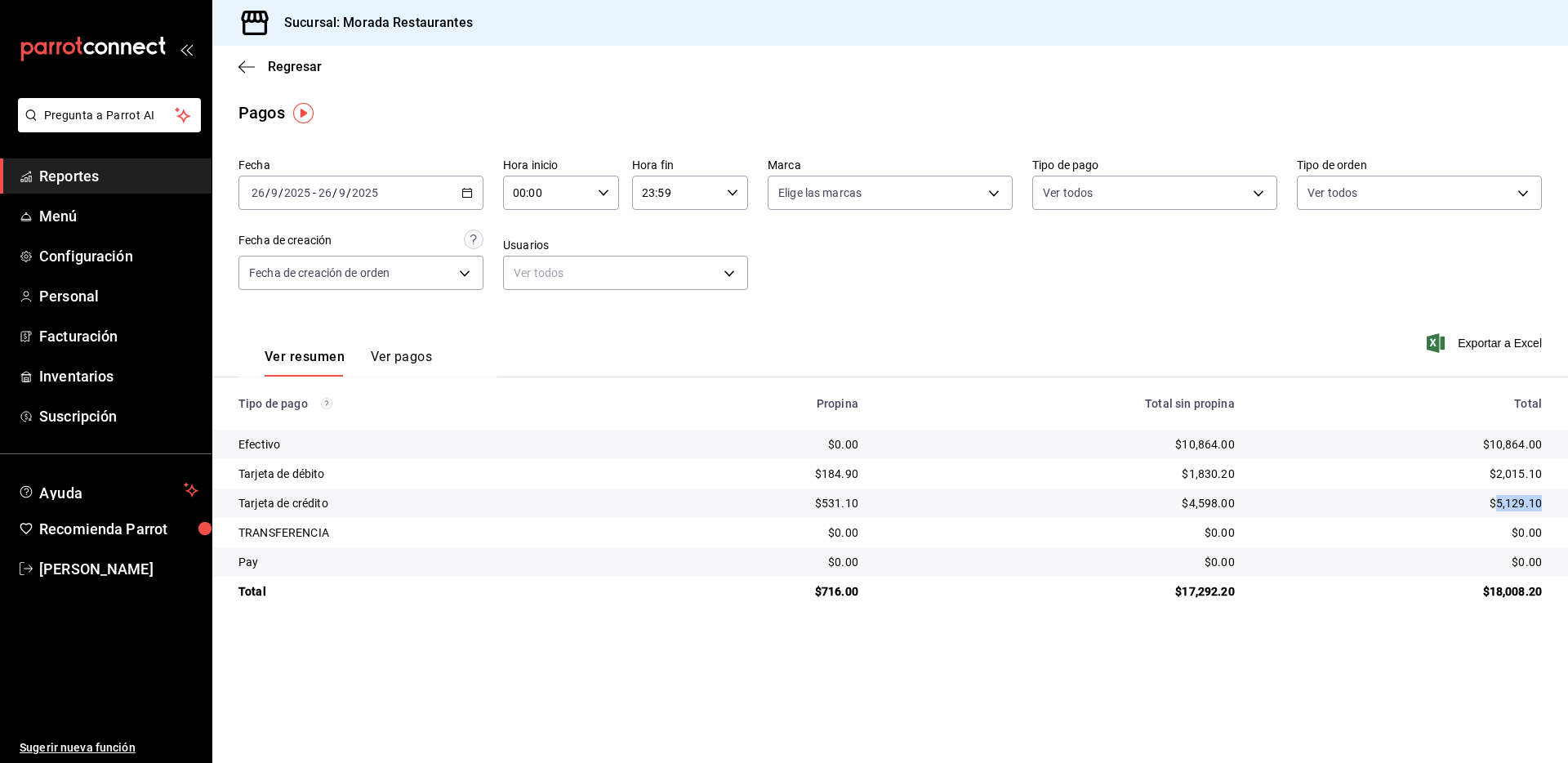
click at [1507, 507] on div "$5,129.10" at bounding box center [1401, 503] width 281 height 16
click at [848, 589] on div "$716.00" at bounding box center [758, 591] width 200 height 16
click at [1199, 591] on div "$17,292.20" at bounding box center [1059, 591] width 351 height 16
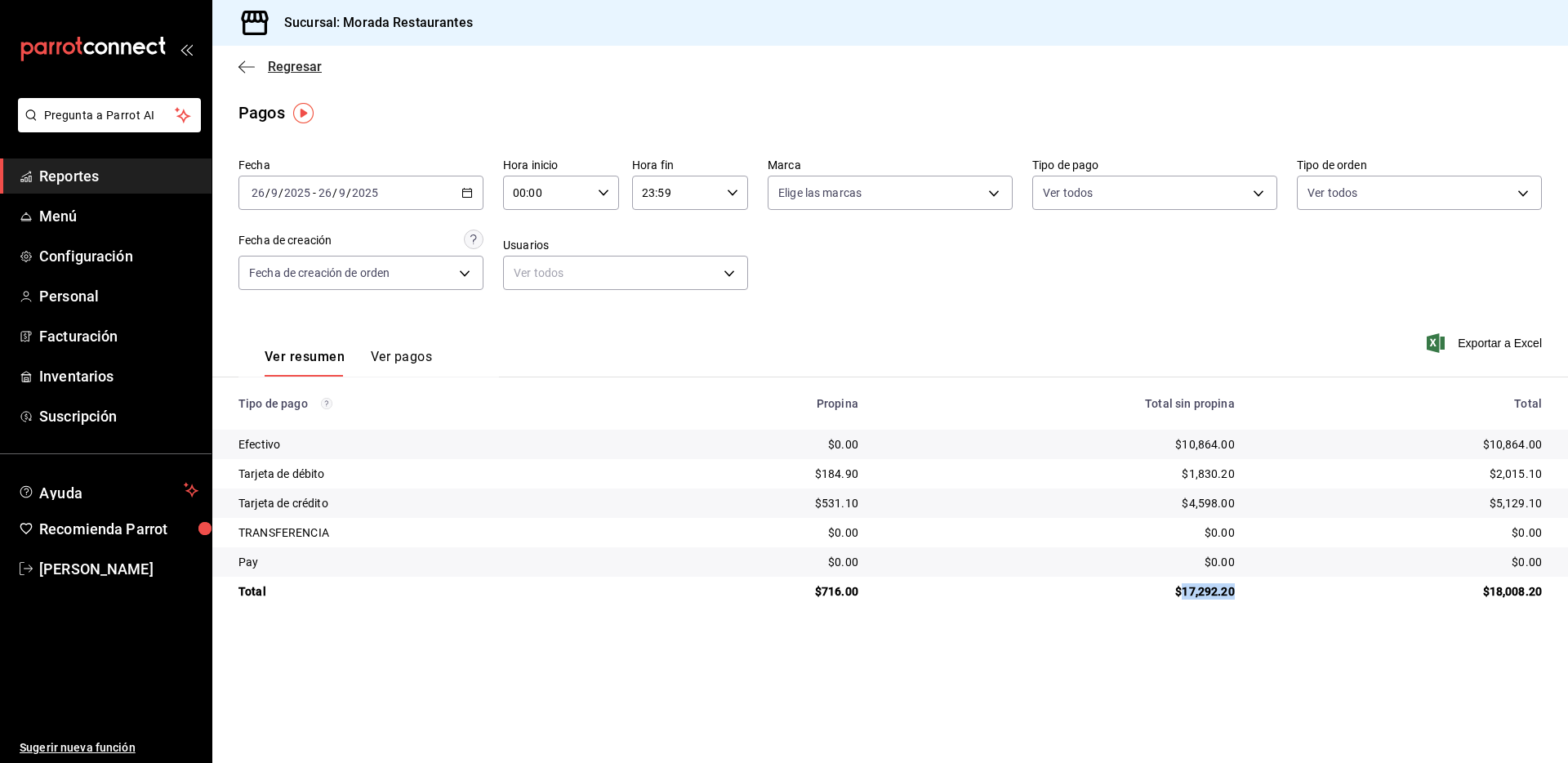
click at [243, 64] on icon "button" at bounding box center [246, 67] width 16 height 15
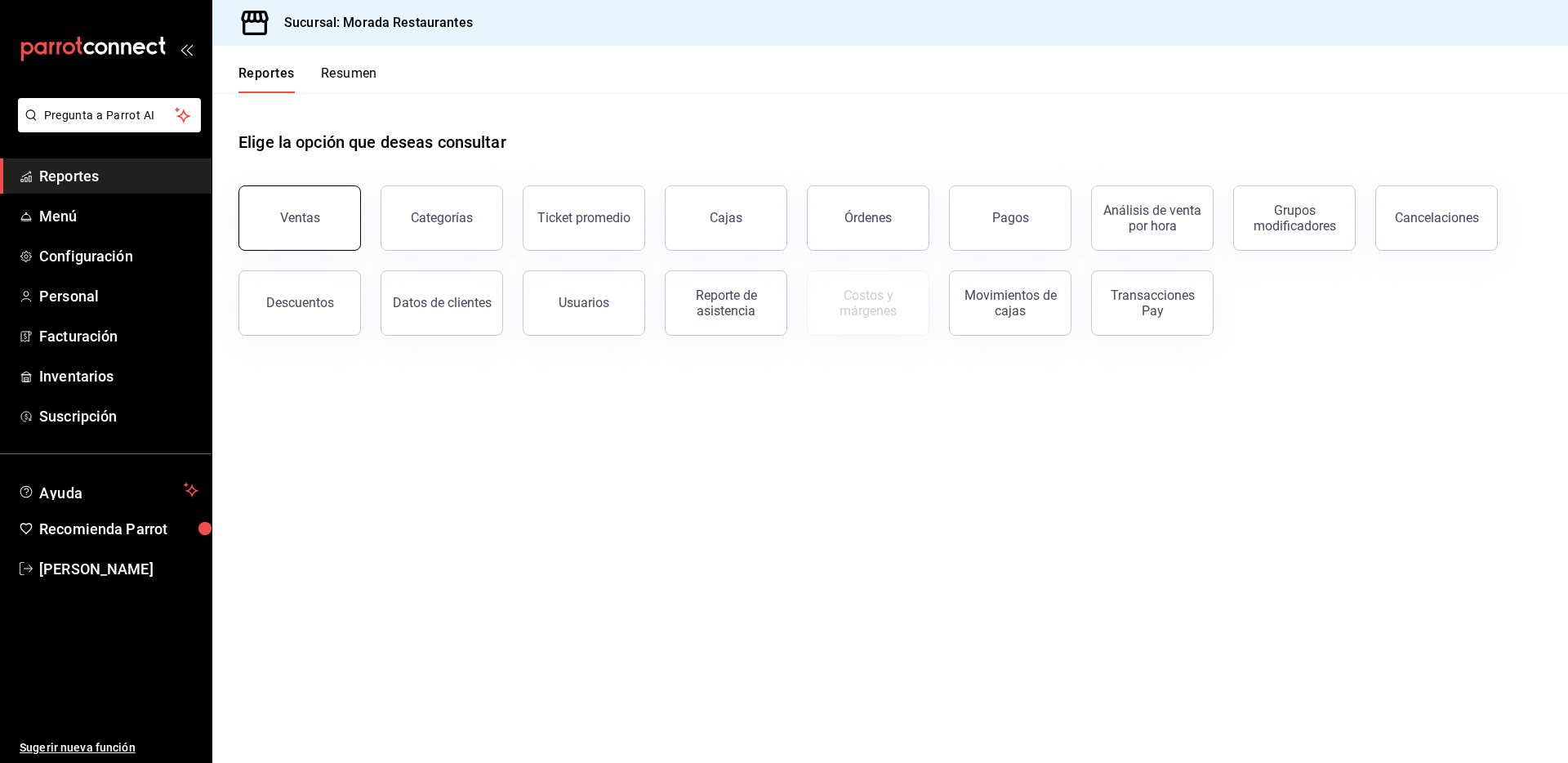
click at [290, 216] on div "Ventas" at bounding box center [300, 218] width 40 height 16
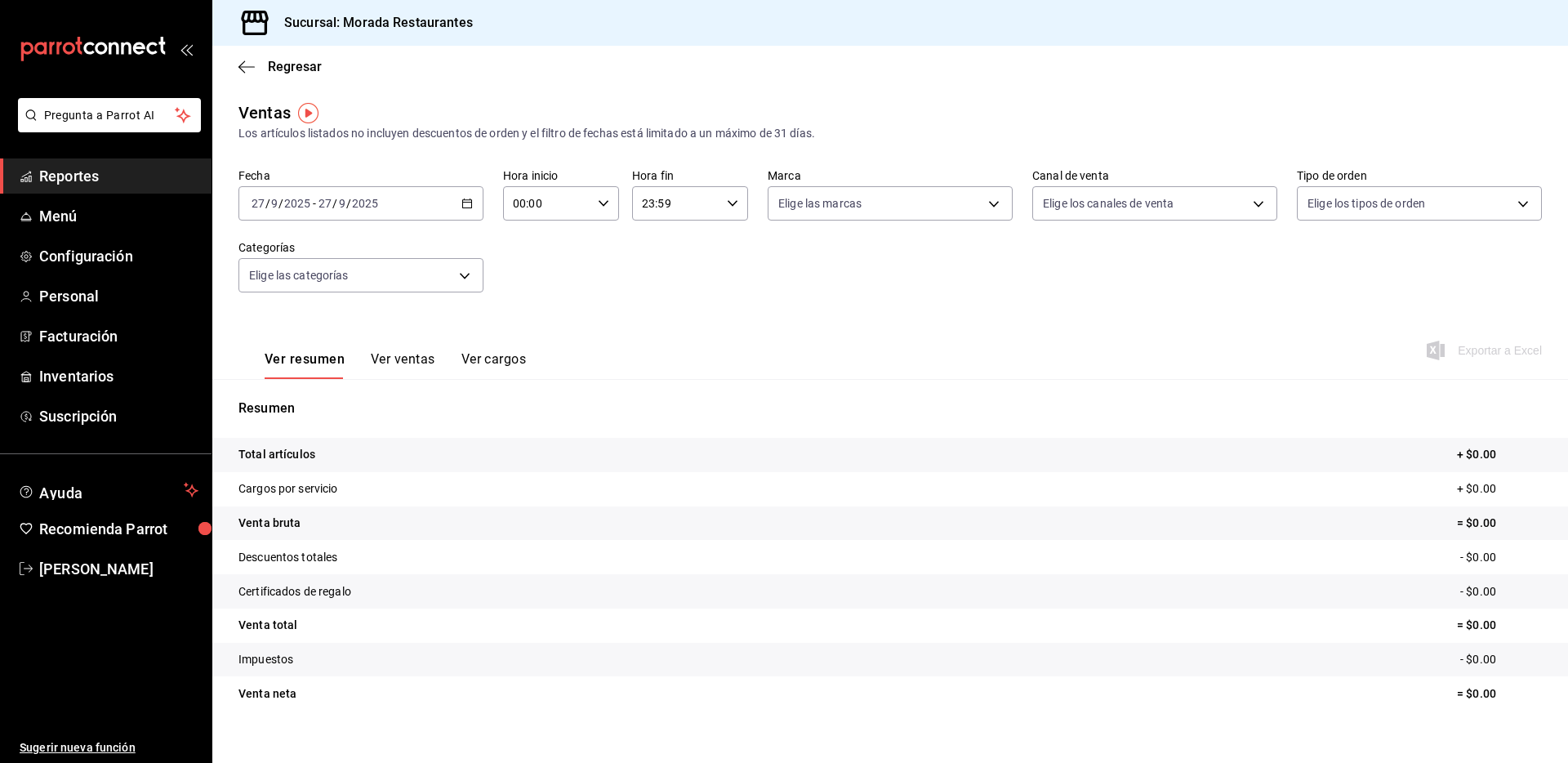
click at [461, 203] on icon "button" at bounding box center [467, 204] width 12 height 12
click at [317, 408] on li "Rango de fechas" at bounding box center [316, 399] width 153 height 37
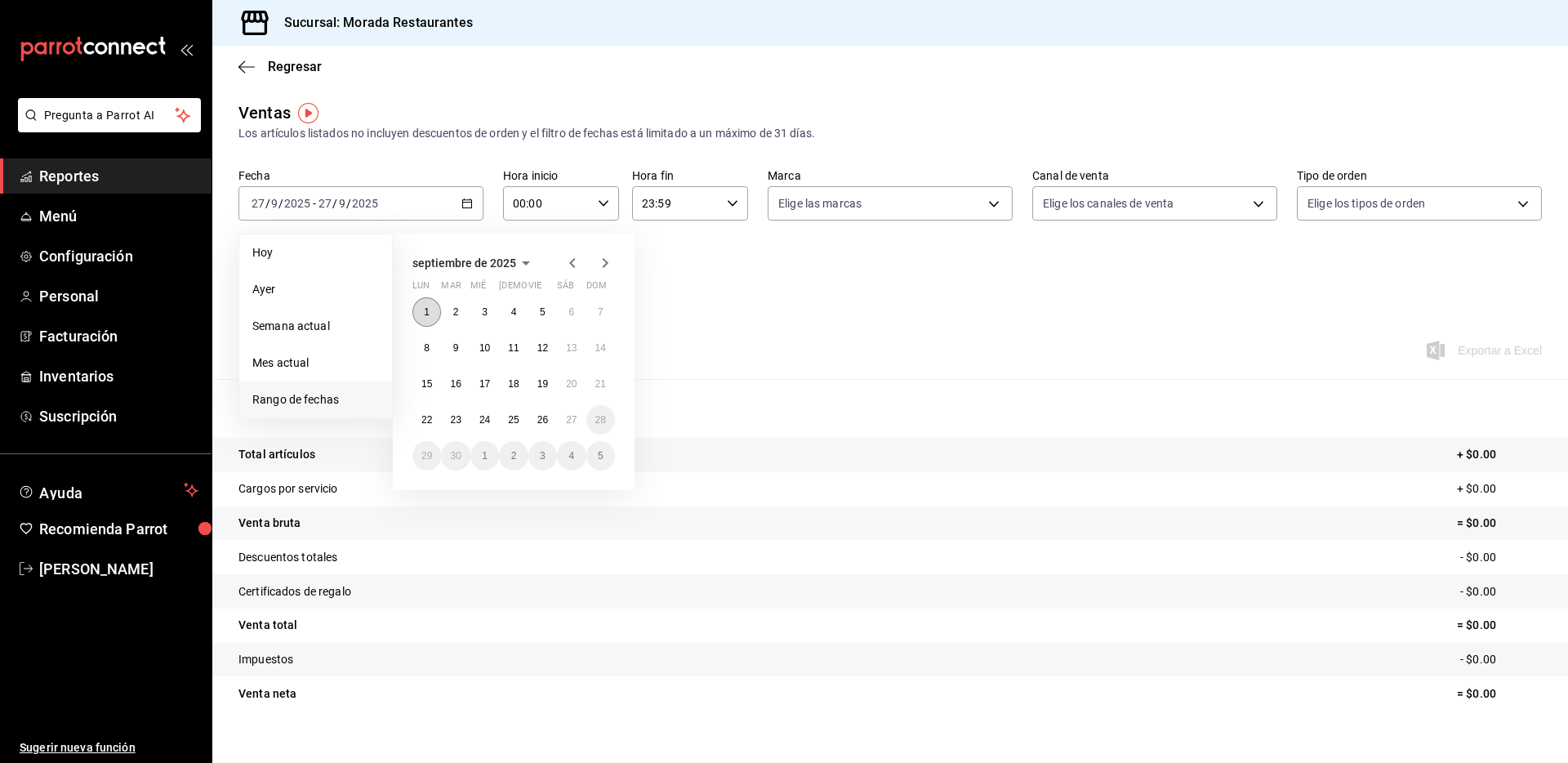
click at [426, 309] on abbr "1" at bounding box center [427, 312] width 6 height 12
click at [542, 421] on abbr "26" at bounding box center [543, 420] width 11 height 12
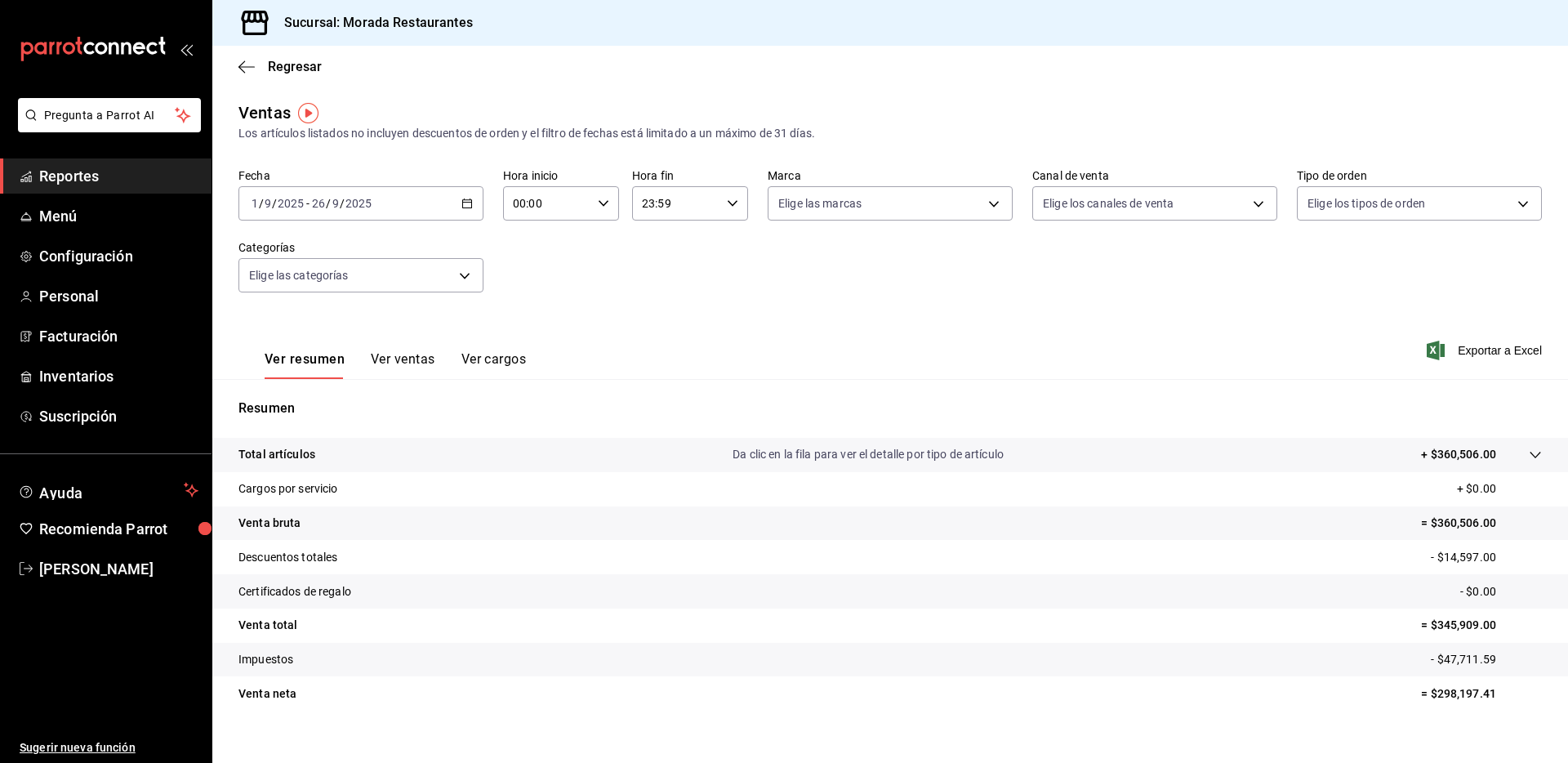
click at [1460, 516] on p "= $360,506.00" at bounding box center [1482, 523] width 121 height 17
click at [462, 205] on icon "button" at bounding box center [467, 204] width 12 height 12
click at [247, 67] on icon "button" at bounding box center [246, 67] width 16 height 1
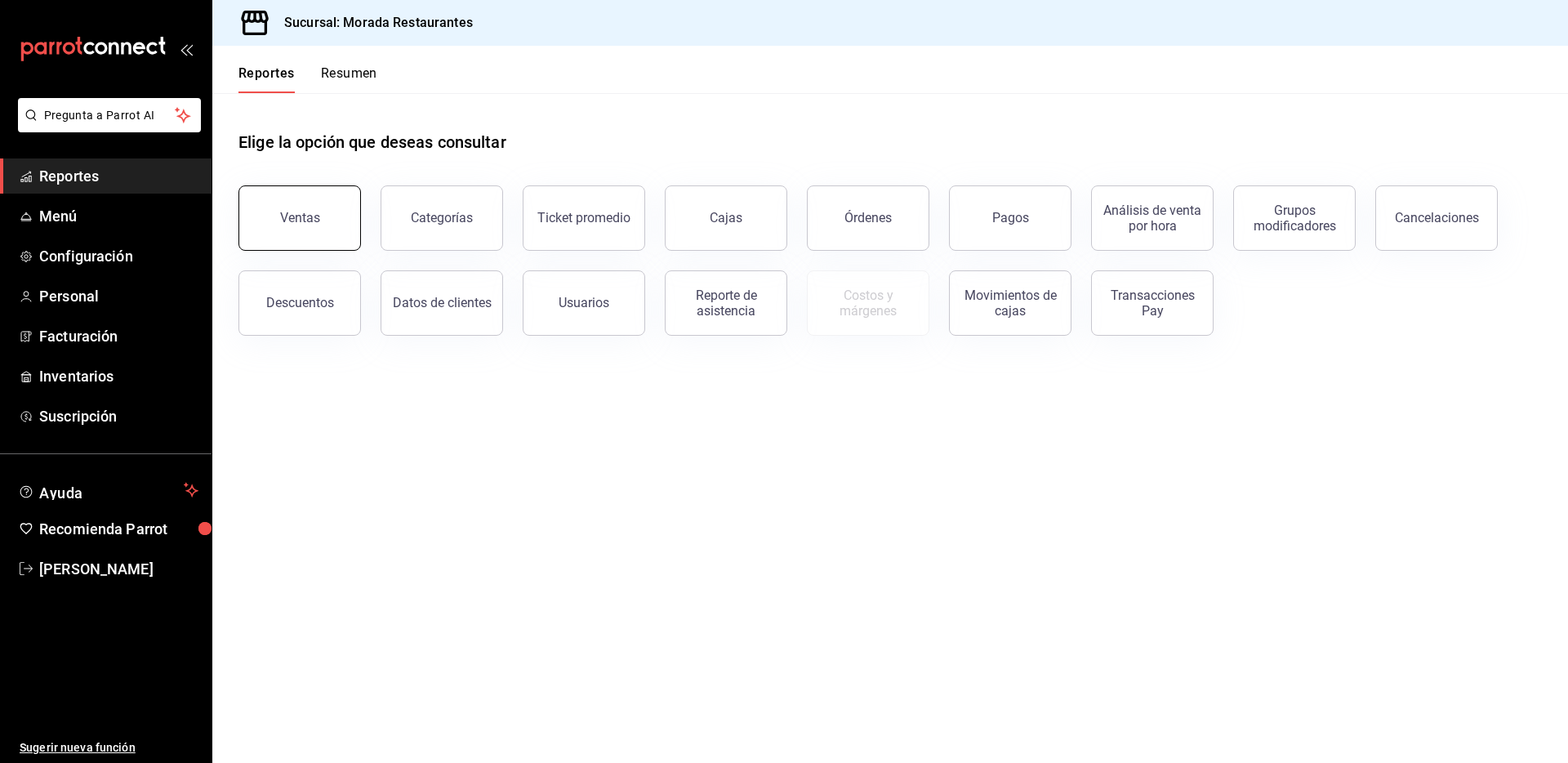
click at [330, 226] on button "Ventas" at bounding box center [299, 219] width 122 height 66
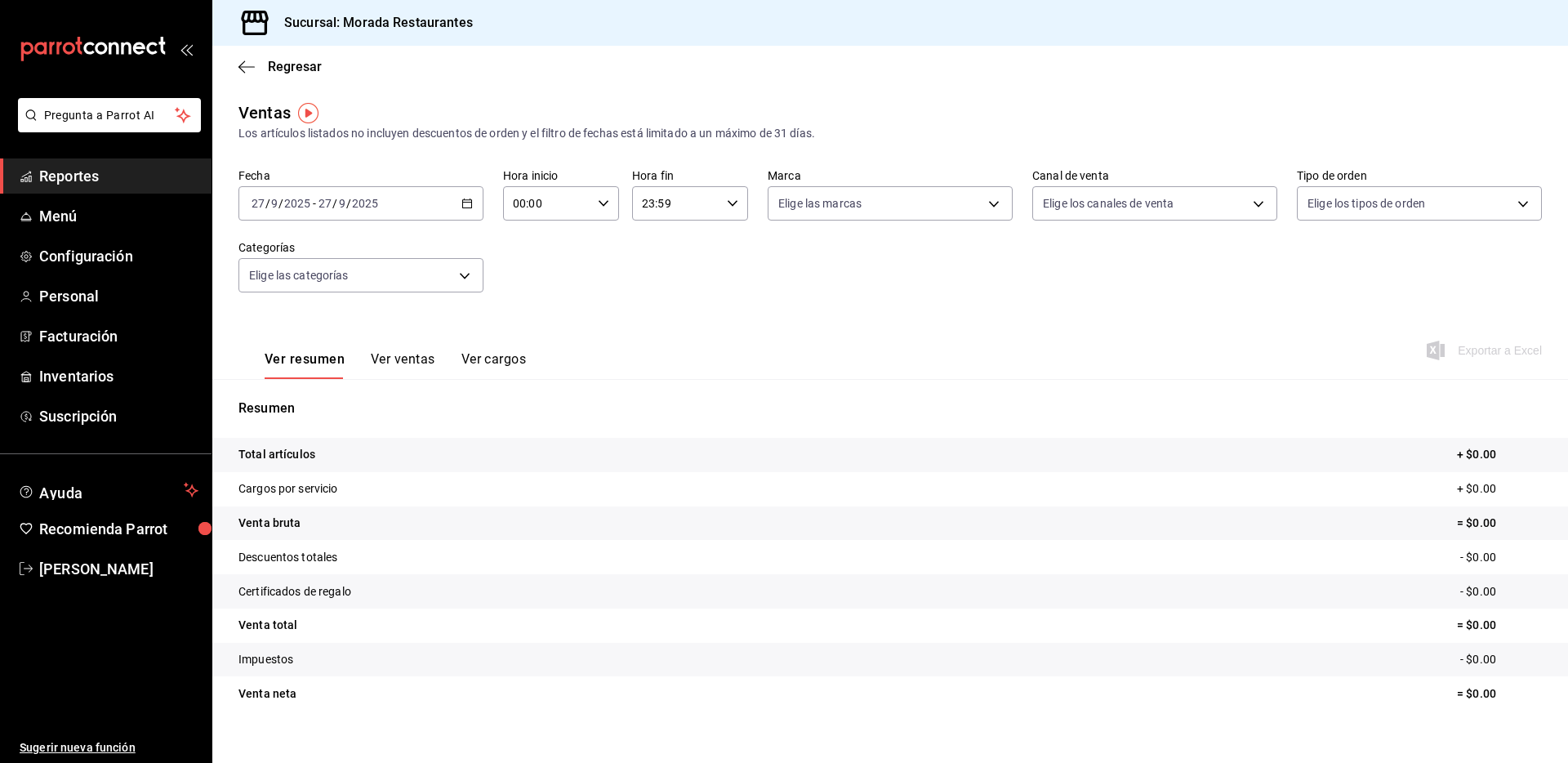
click at [461, 199] on icon "button" at bounding box center [467, 204] width 12 height 12
click at [331, 397] on span "Rango de fechas" at bounding box center [315, 399] width 126 height 17
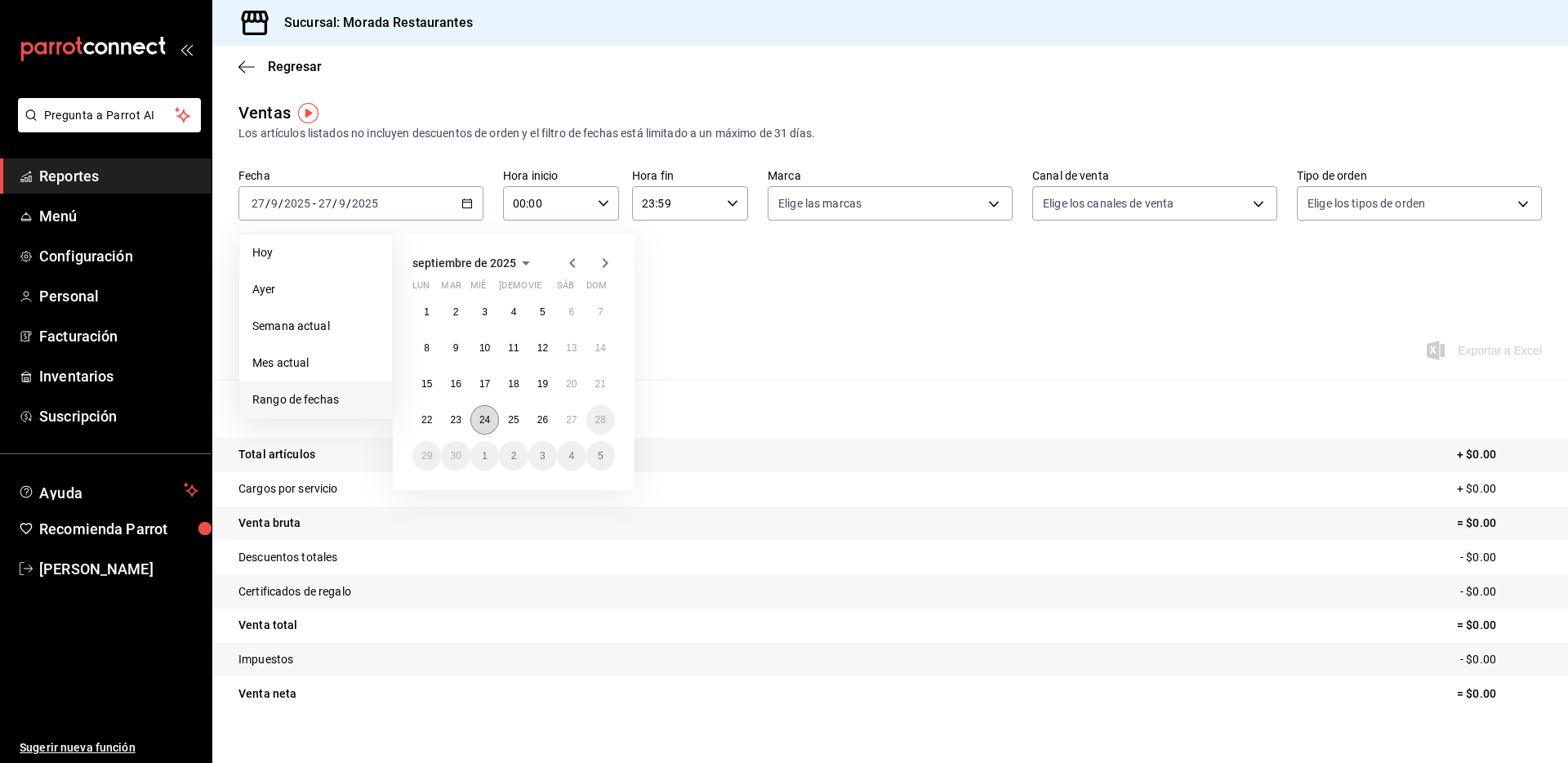
click at [480, 418] on abbr "24" at bounding box center [485, 420] width 11 height 12
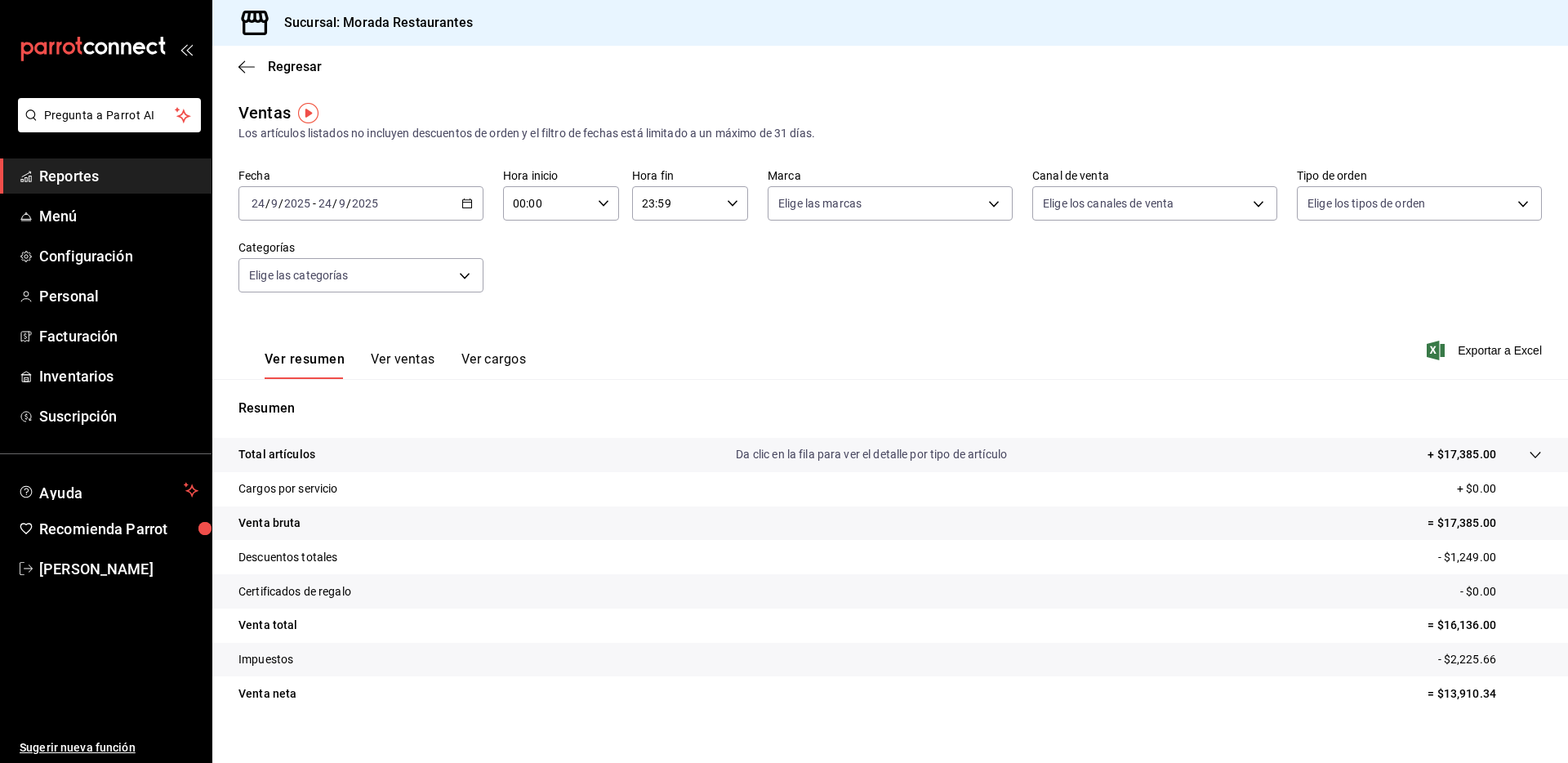
click at [1438, 526] on p "= $17,385.00" at bounding box center [1485, 523] width 114 height 17
click at [463, 209] on div "[DATE] [DATE] - [DATE] [DATE]" at bounding box center [361, 203] width 245 height 35
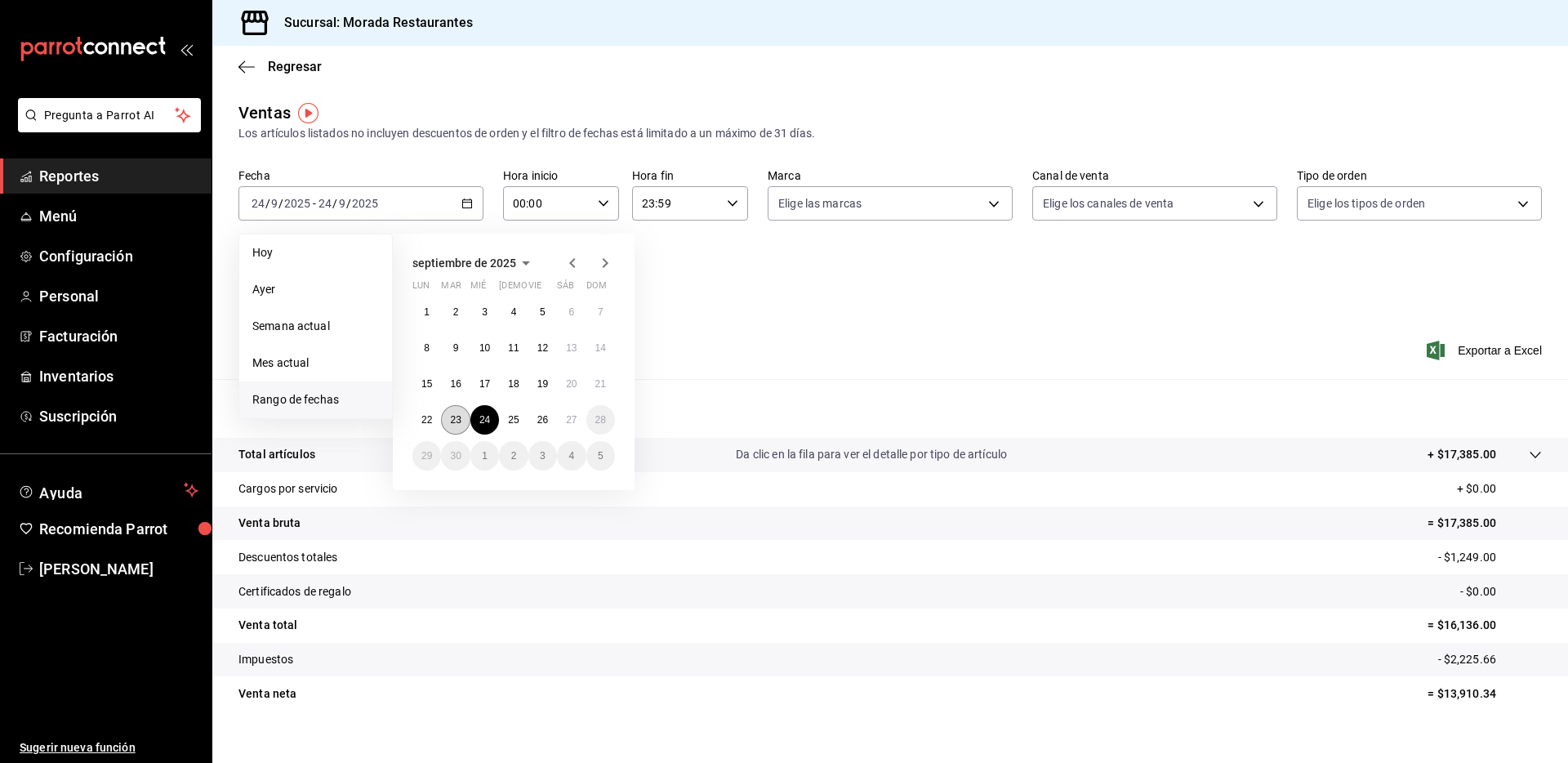
click at [449, 423] on button "23" at bounding box center [455, 420] width 29 height 30
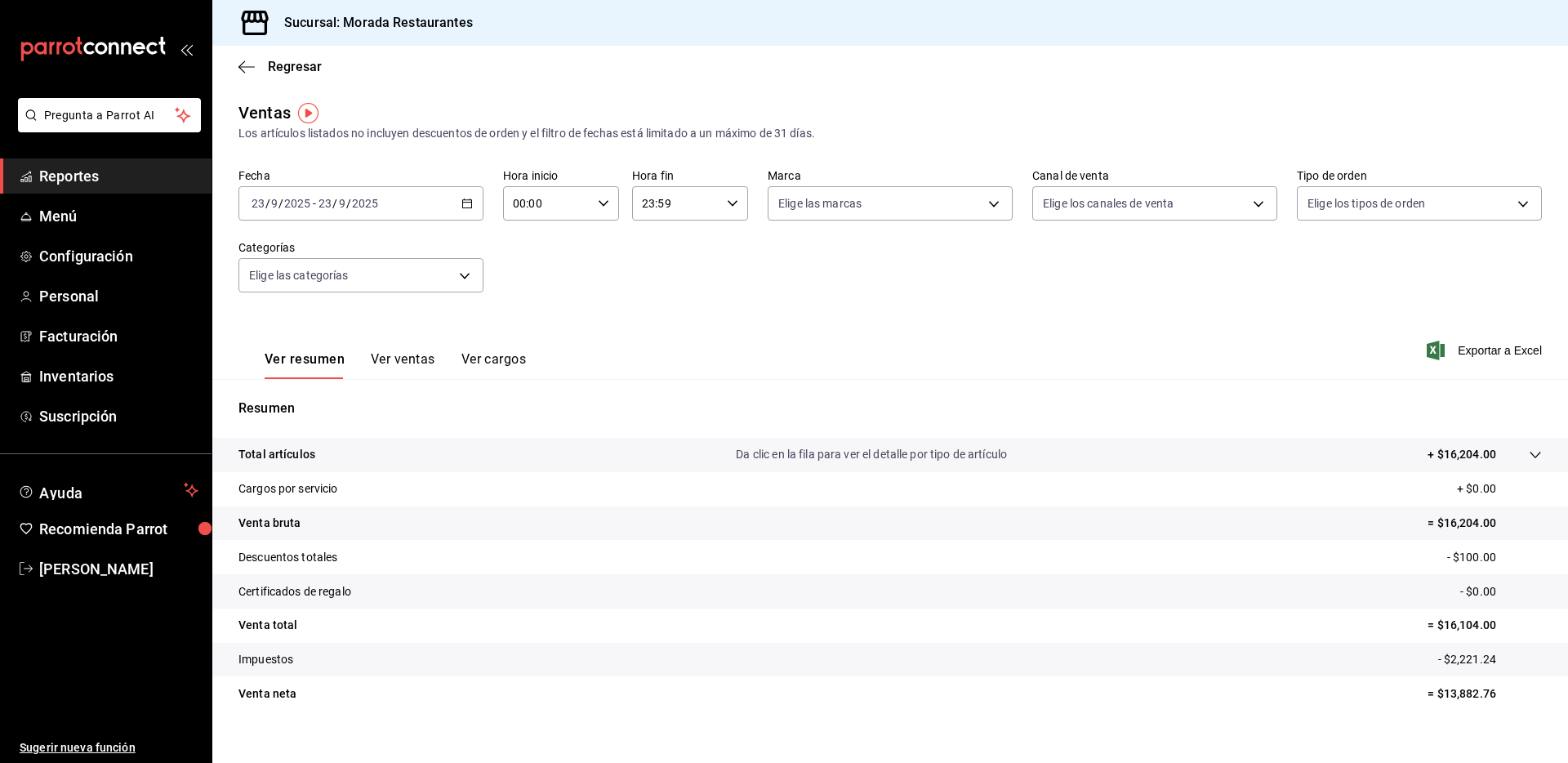
click at [1449, 522] on p "= $16,204.00" at bounding box center [1485, 523] width 114 height 17
click at [468, 203] on icon "button" at bounding box center [467, 204] width 12 height 12
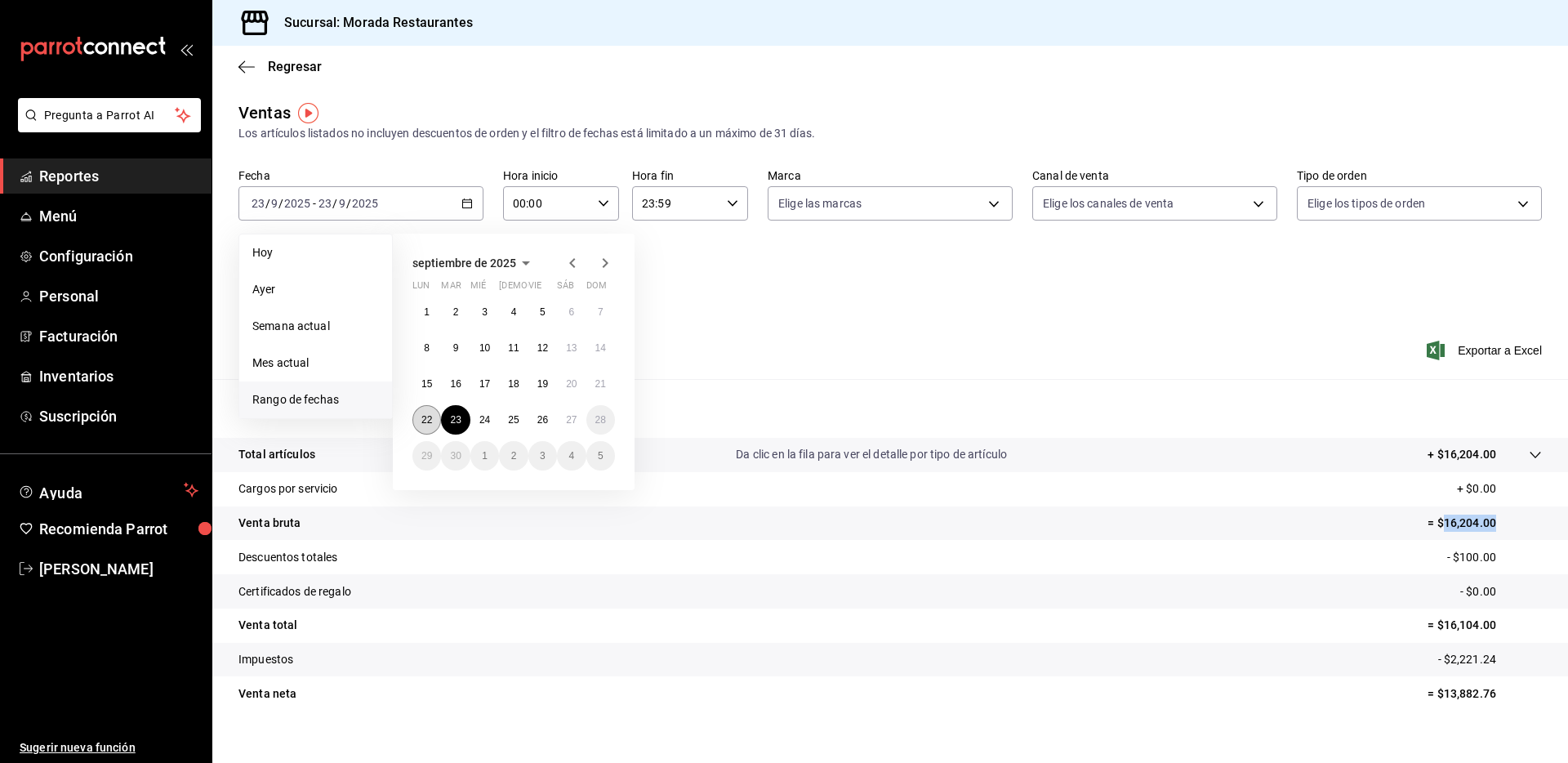
click at [428, 411] on button "22" at bounding box center [426, 420] width 29 height 30
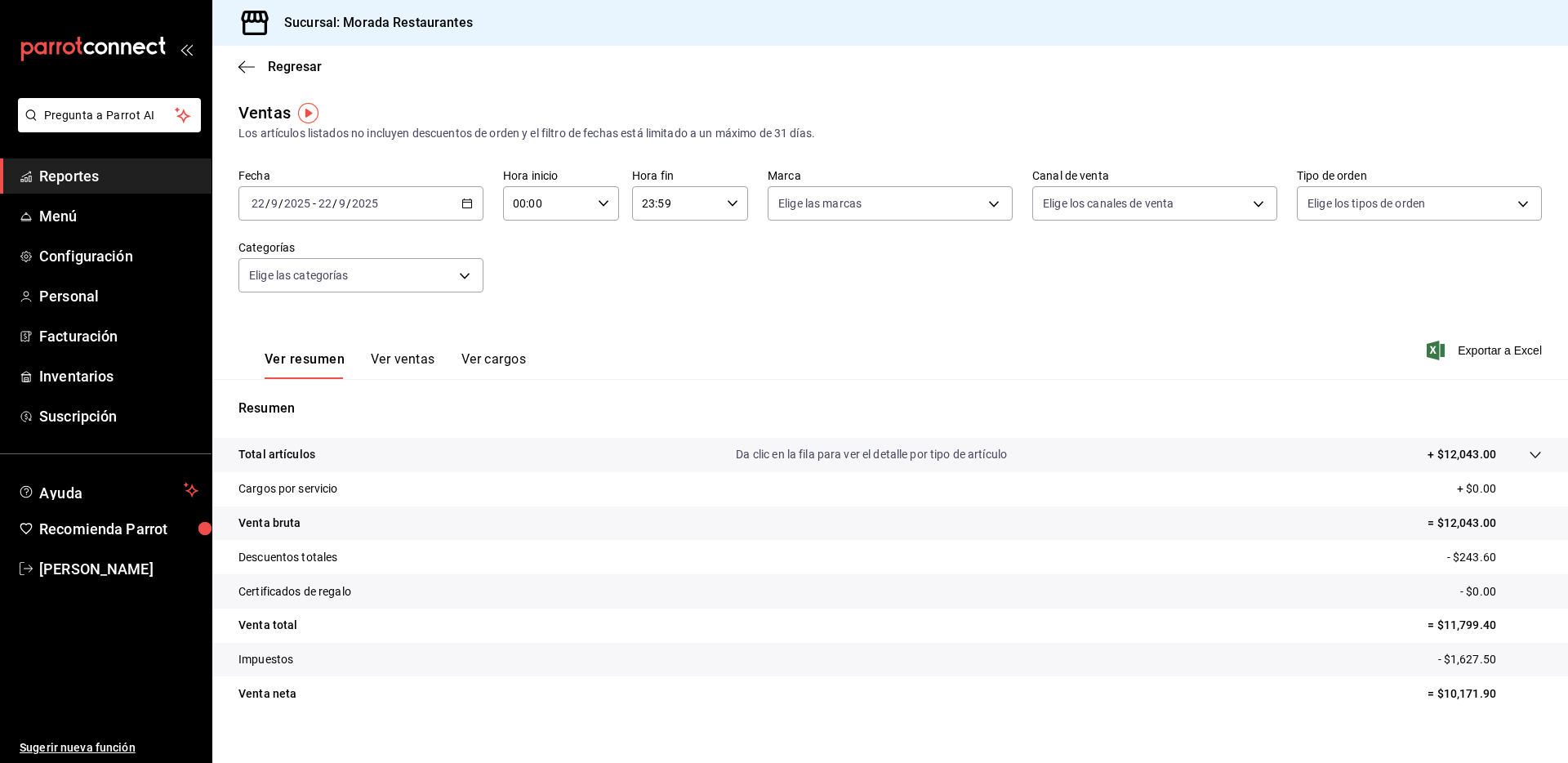
click at [1451, 517] on p "= $12,043.00" at bounding box center [1485, 523] width 114 height 17
click at [463, 207] on icon "button" at bounding box center [467, 204] width 12 height 12
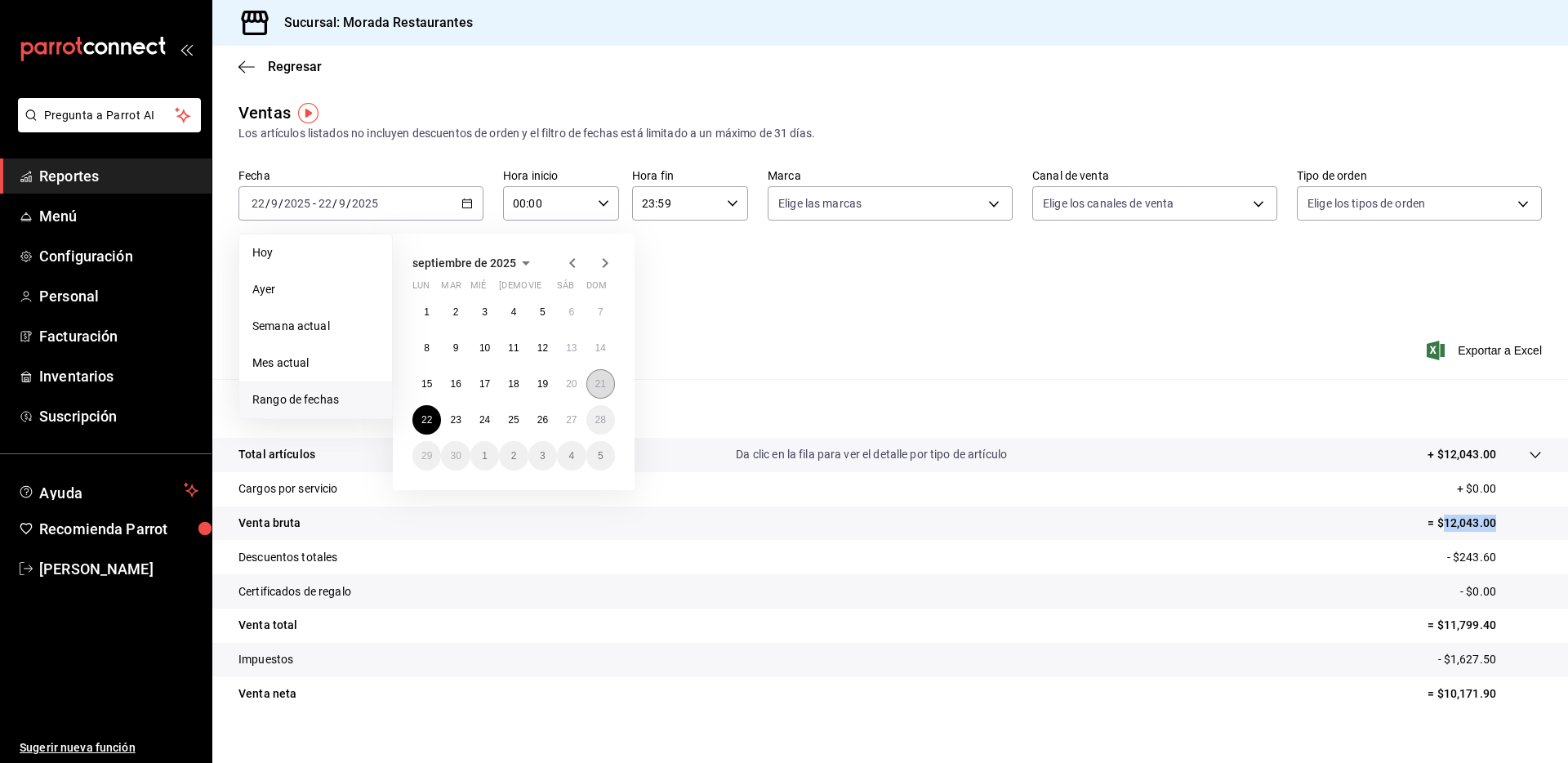
click at [599, 379] on abbr "21" at bounding box center [600, 384] width 11 height 12
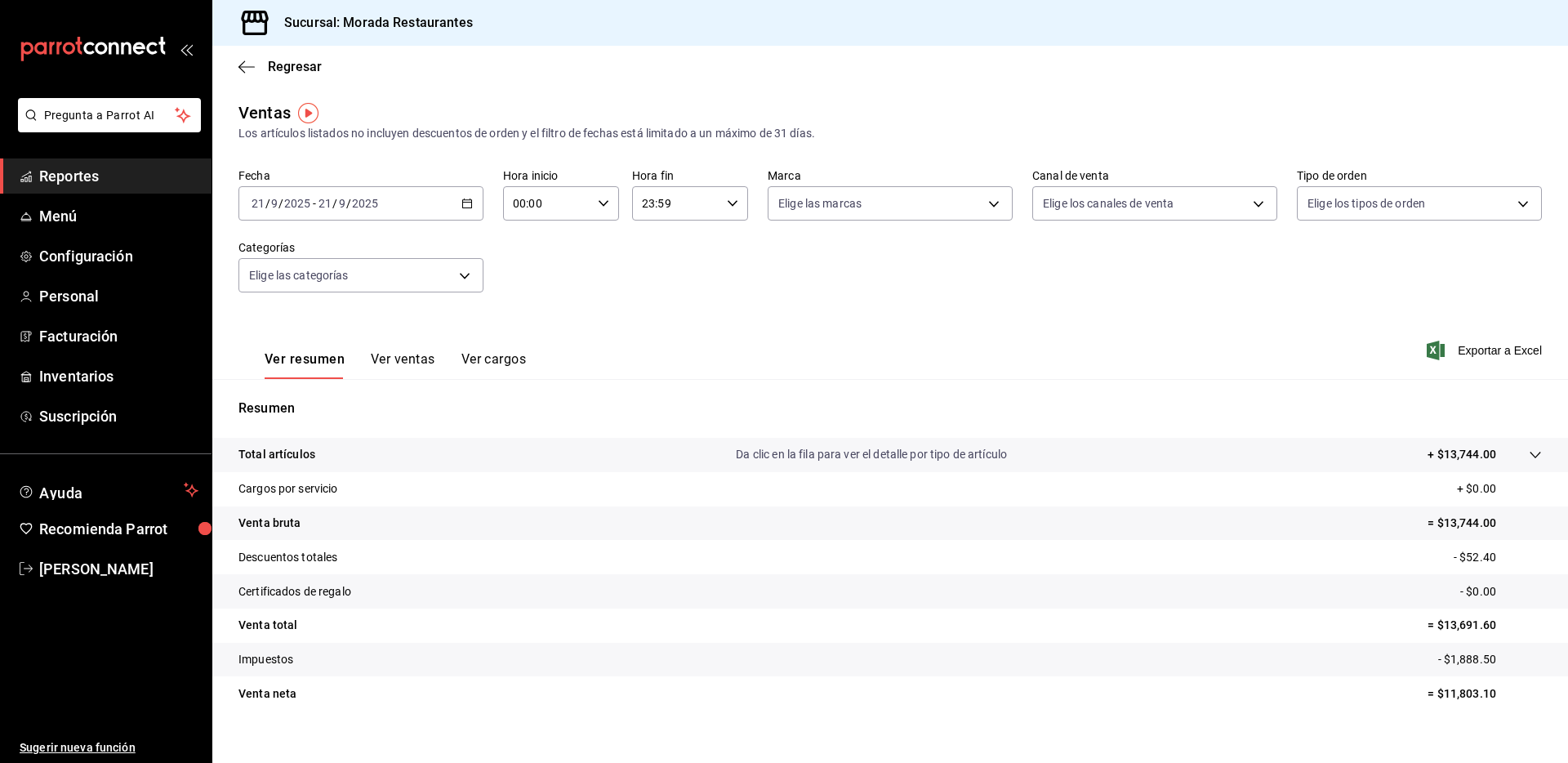
click at [1451, 530] on p "= $13,744.00" at bounding box center [1485, 523] width 114 height 17
click at [469, 195] on div "[DATE] [DATE] - [DATE] [DATE]" at bounding box center [361, 203] width 245 height 35
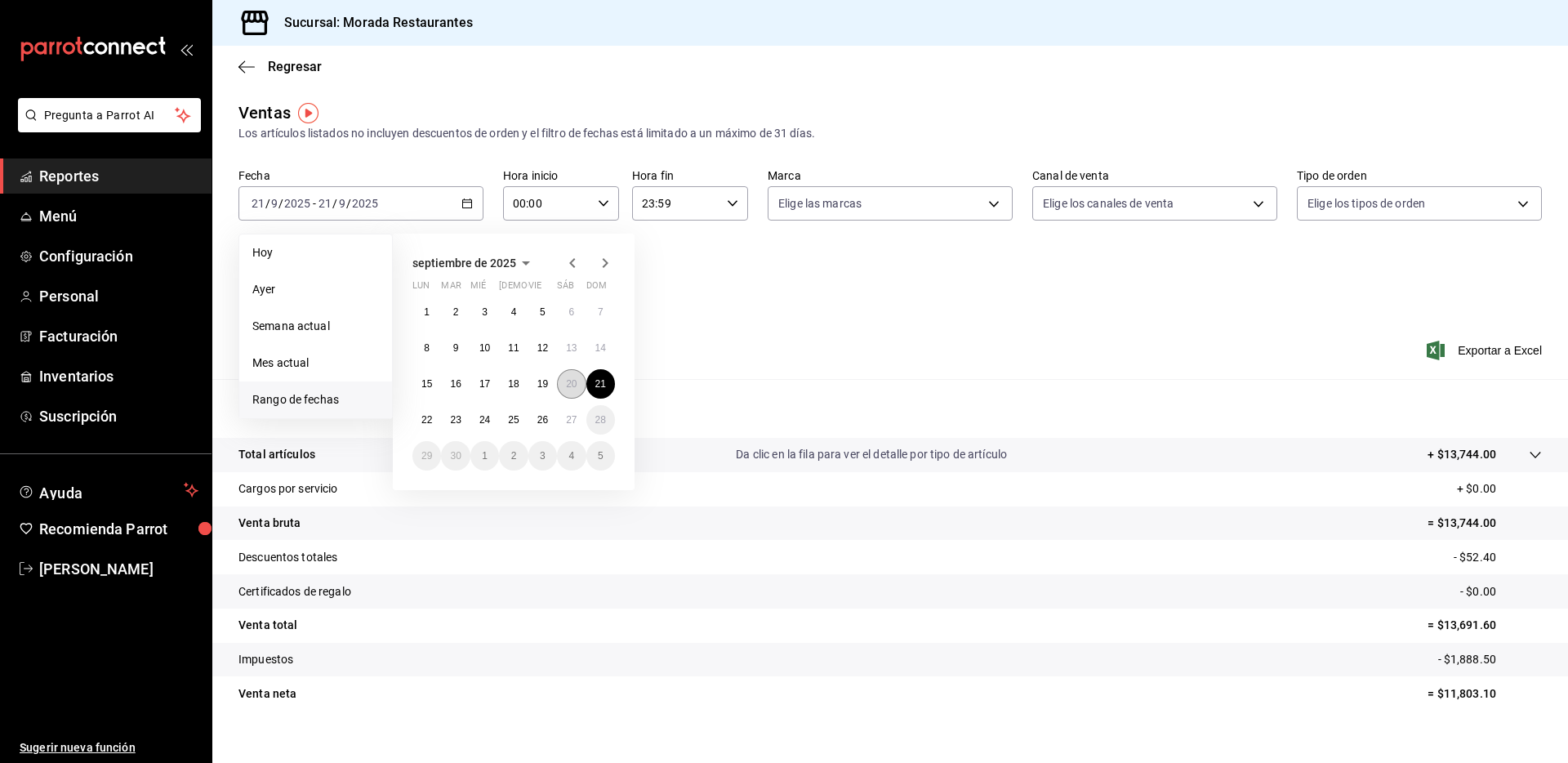
click at [575, 383] on abbr "20" at bounding box center [571, 384] width 11 height 12
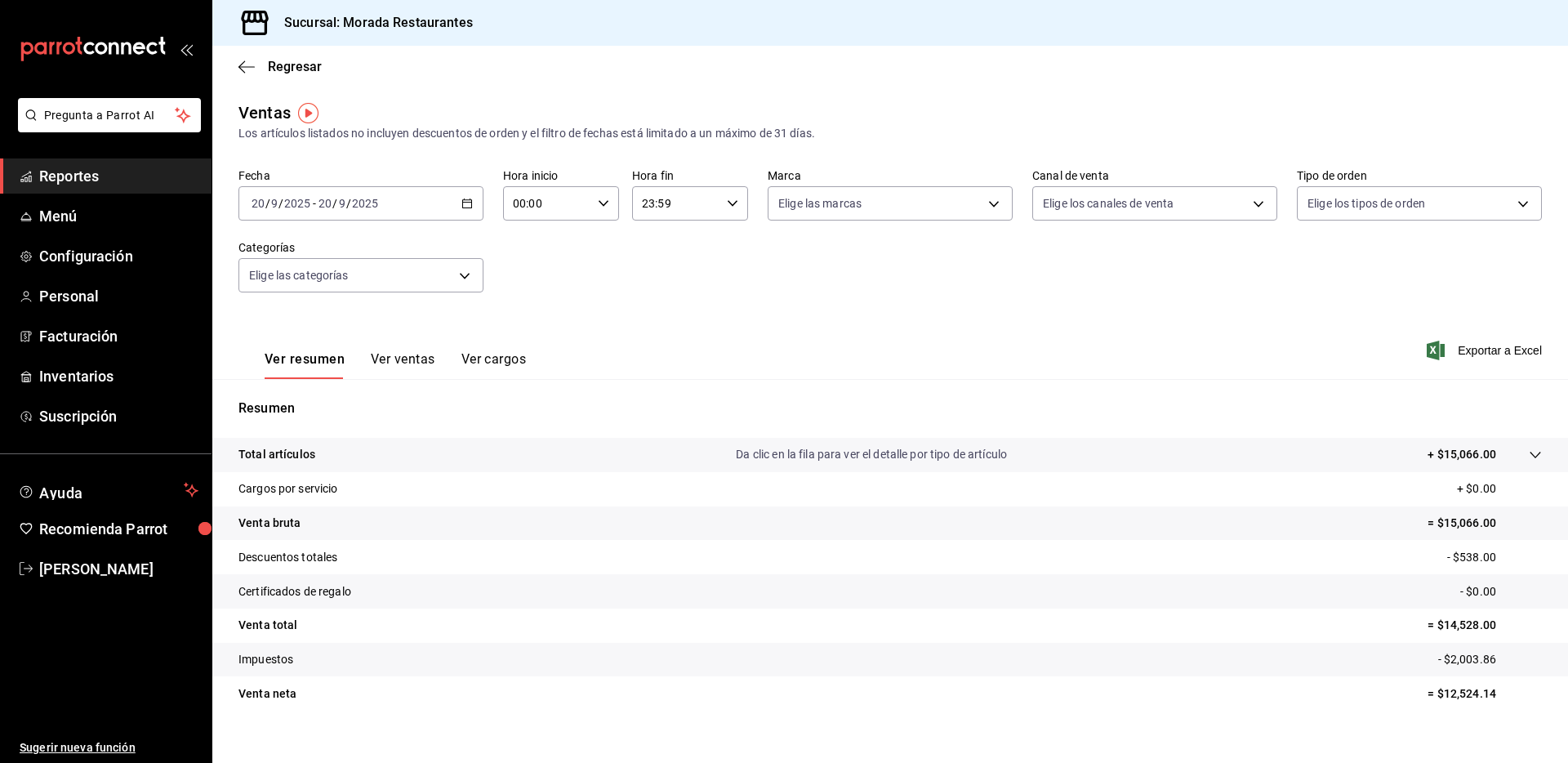
click at [1440, 509] on tr "Venta bruta = $15,066.00" at bounding box center [890, 524] width 1356 height 35
click at [934, 557] on tr "Descuentos totales - $538.00" at bounding box center [890, 556] width 1356 height 35
click at [1449, 529] on p "= $15,066.00" at bounding box center [1485, 523] width 114 height 17
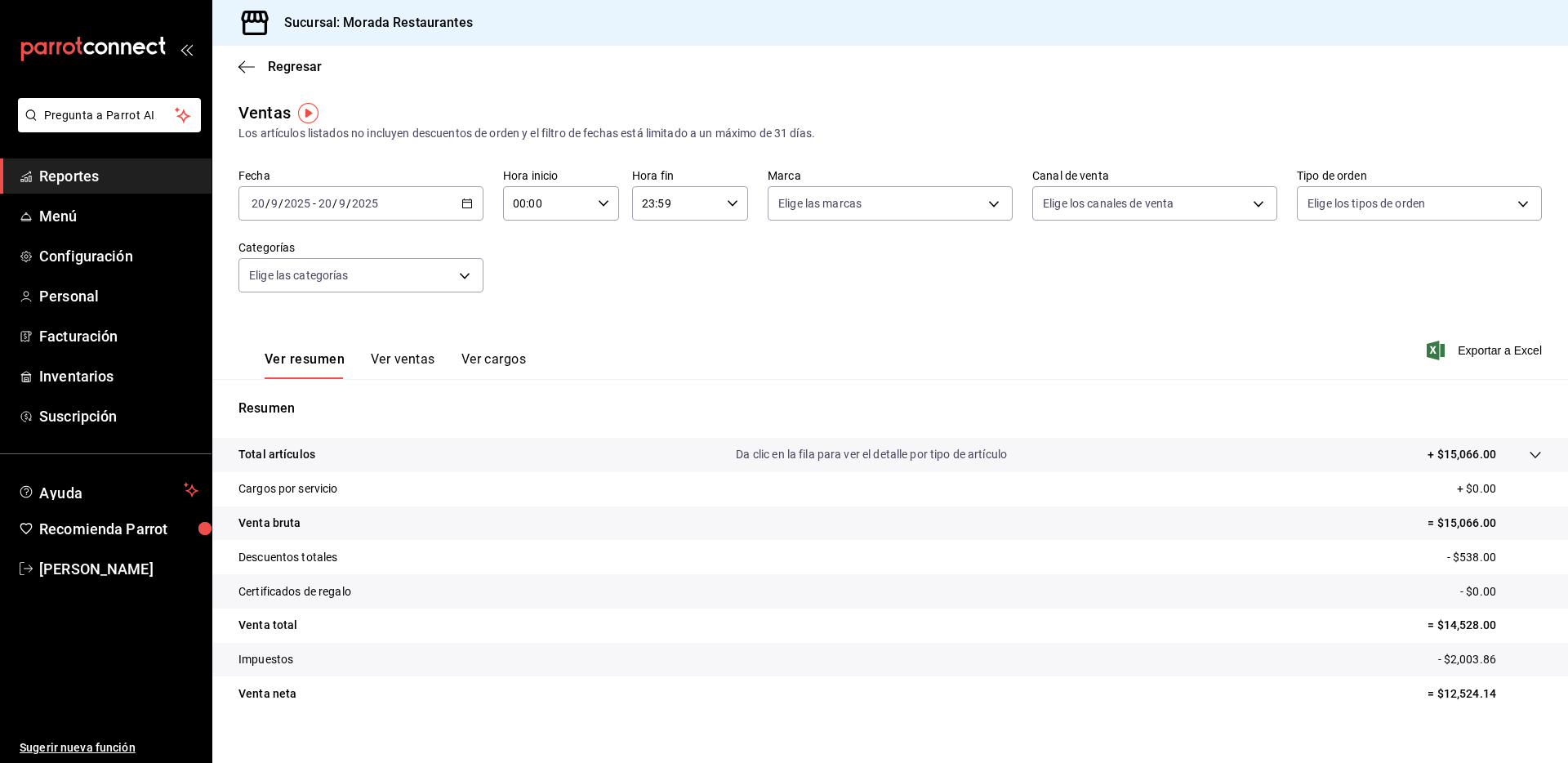
click at [932, 579] on tr "Certificados de regalo - $0.00" at bounding box center [890, 591] width 1356 height 35
click at [1458, 557] on p "- $538.00" at bounding box center [1494, 556] width 94 height 17
click at [1458, 659] on p "- $2,003.86" at bounding box center [1490, 659] width 103 height 17
drag, startPoint x: 1458, startPoint y: 659, endPoint x: 1122, endPoint y: 646, distance: 336.3
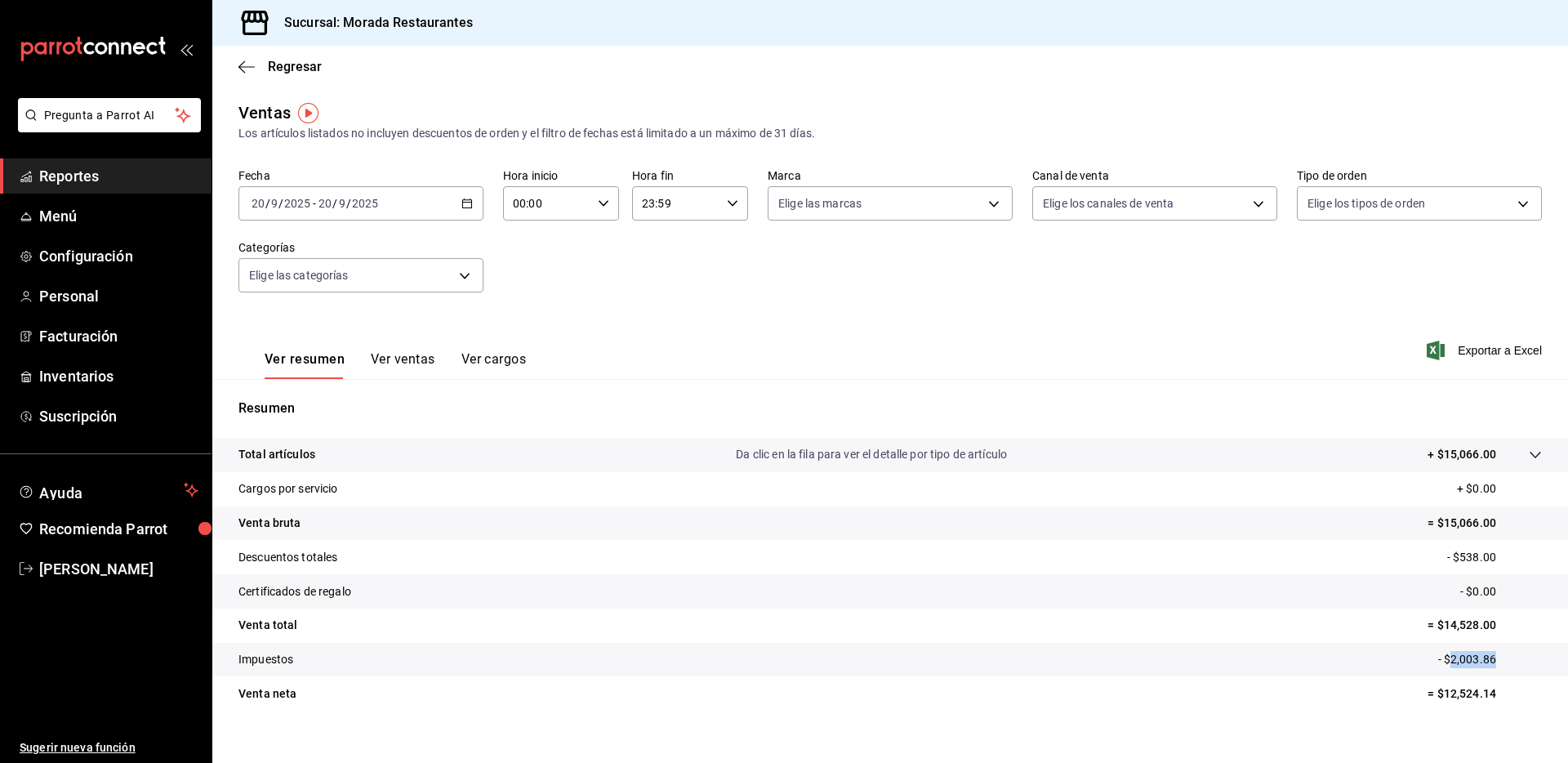
click at [1456, 659] on p "- $2,003.86" at bounding box center [1490, 659] width 103 height 17
click at [244, 60] on icon "button" at bounding box center [246, 67] width 16 height 15
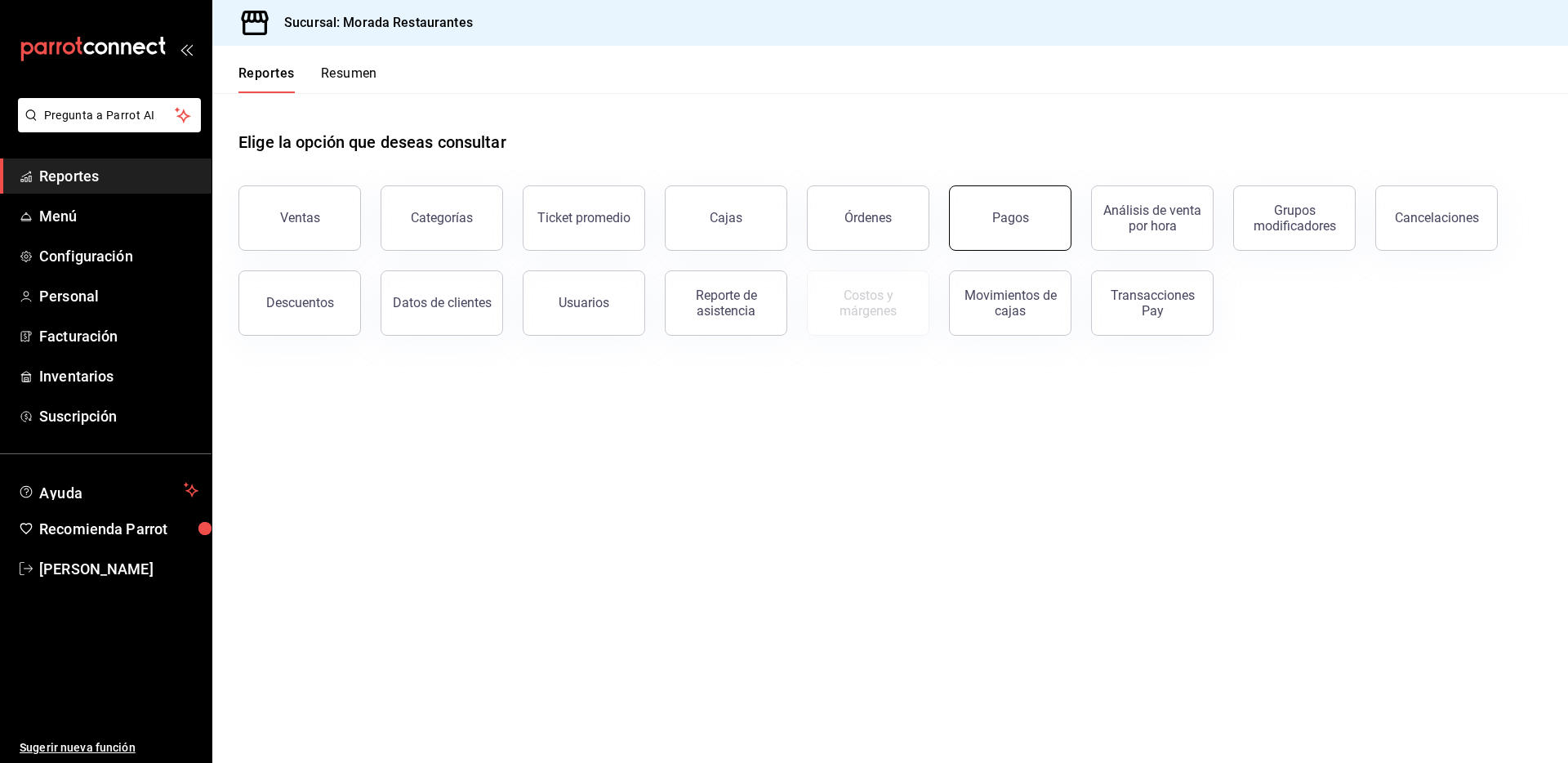
click at [985, 232] on button "Pagos" at bounding box center [1010, 219] width 122 height 66
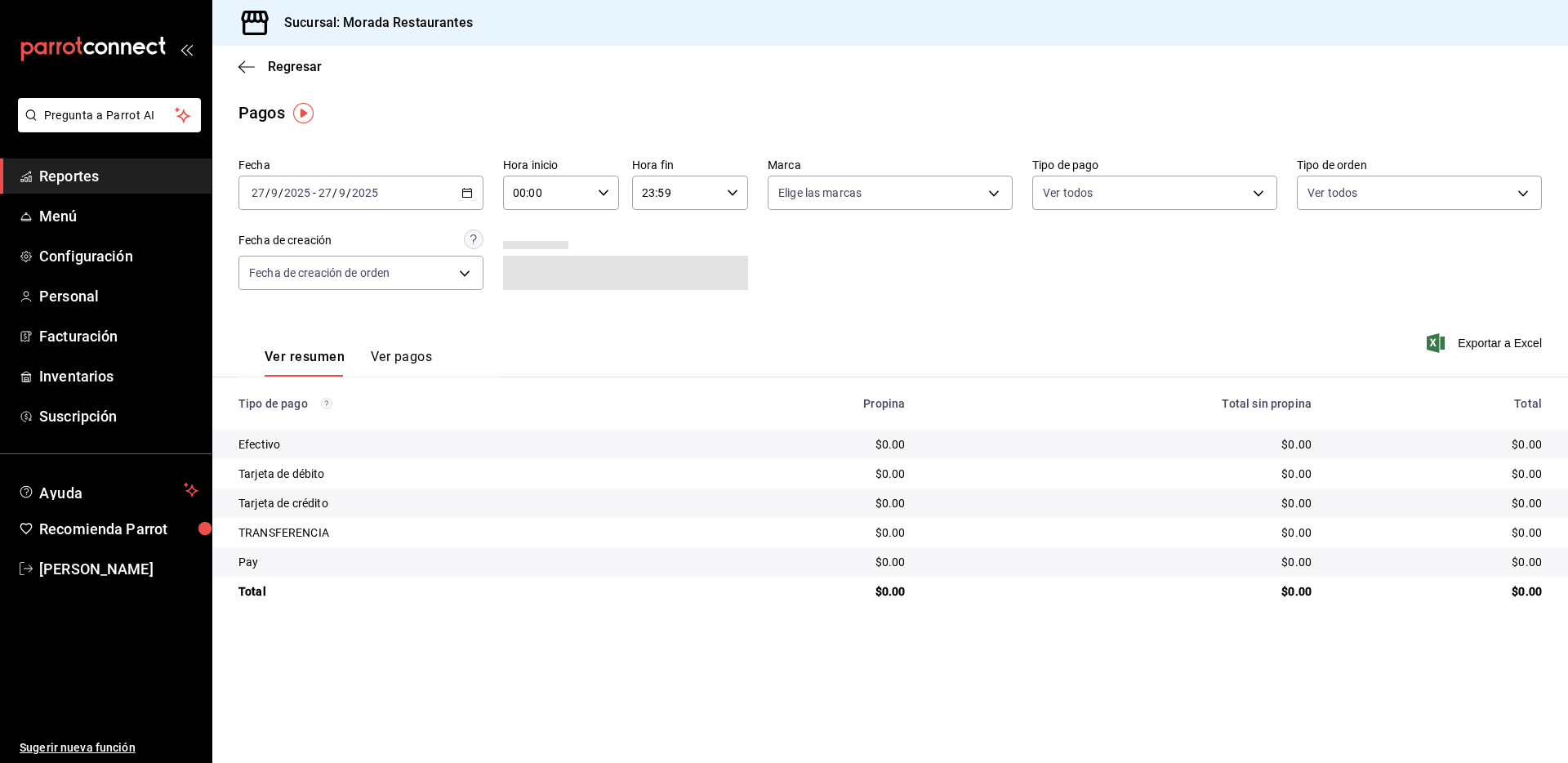
click at [465, 193] on icon "button" at bounding box center [467, 193] width 12 height 12
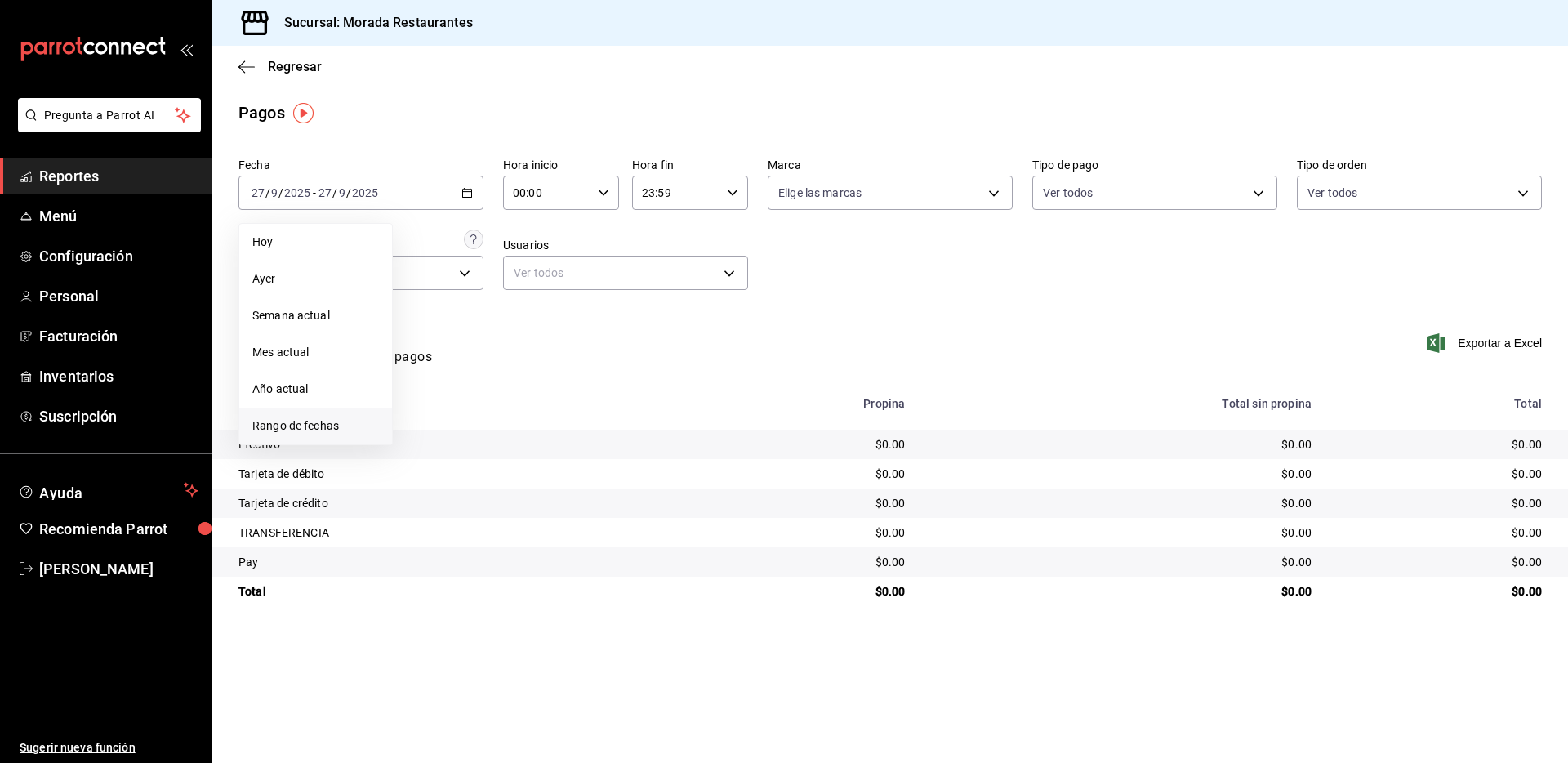
click at [296, 420] on span "Rango de fechas" at bounding box center [315, 425] width 126 height 17
click at [571, 377] on abbr "20" at bounding box center [571, 374] width 11 height 12
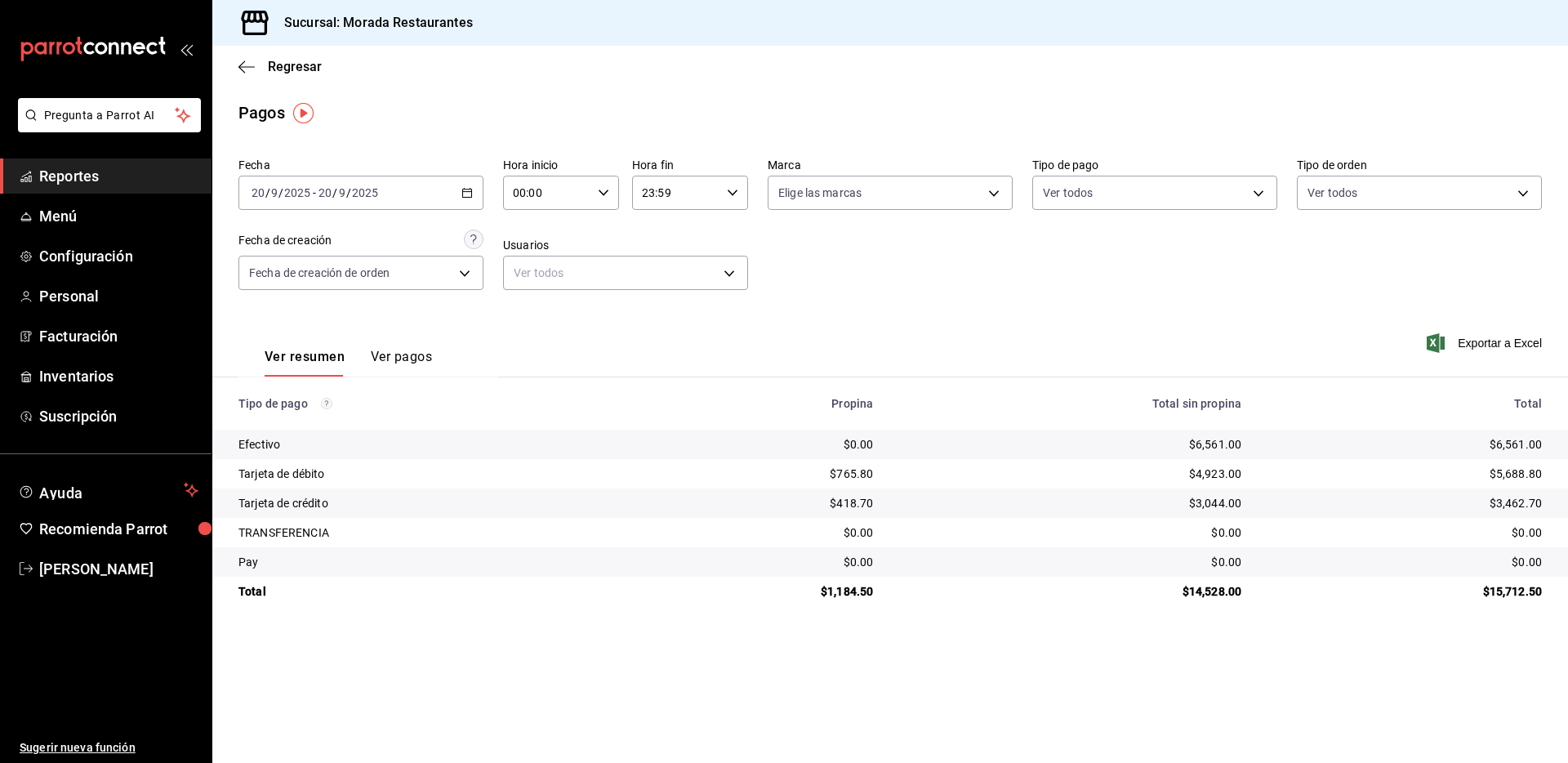
click at [1517, 471] on div "$5,688.80" at bounding box center [1405, 474] width 274 height 16
click at [1508, 507] on div "$3,462.70" at bounding box center [1405, 503] width 274 height 16
click at [248, 62] on icon "button" at bounding box center [246, 67] width 16 height 15
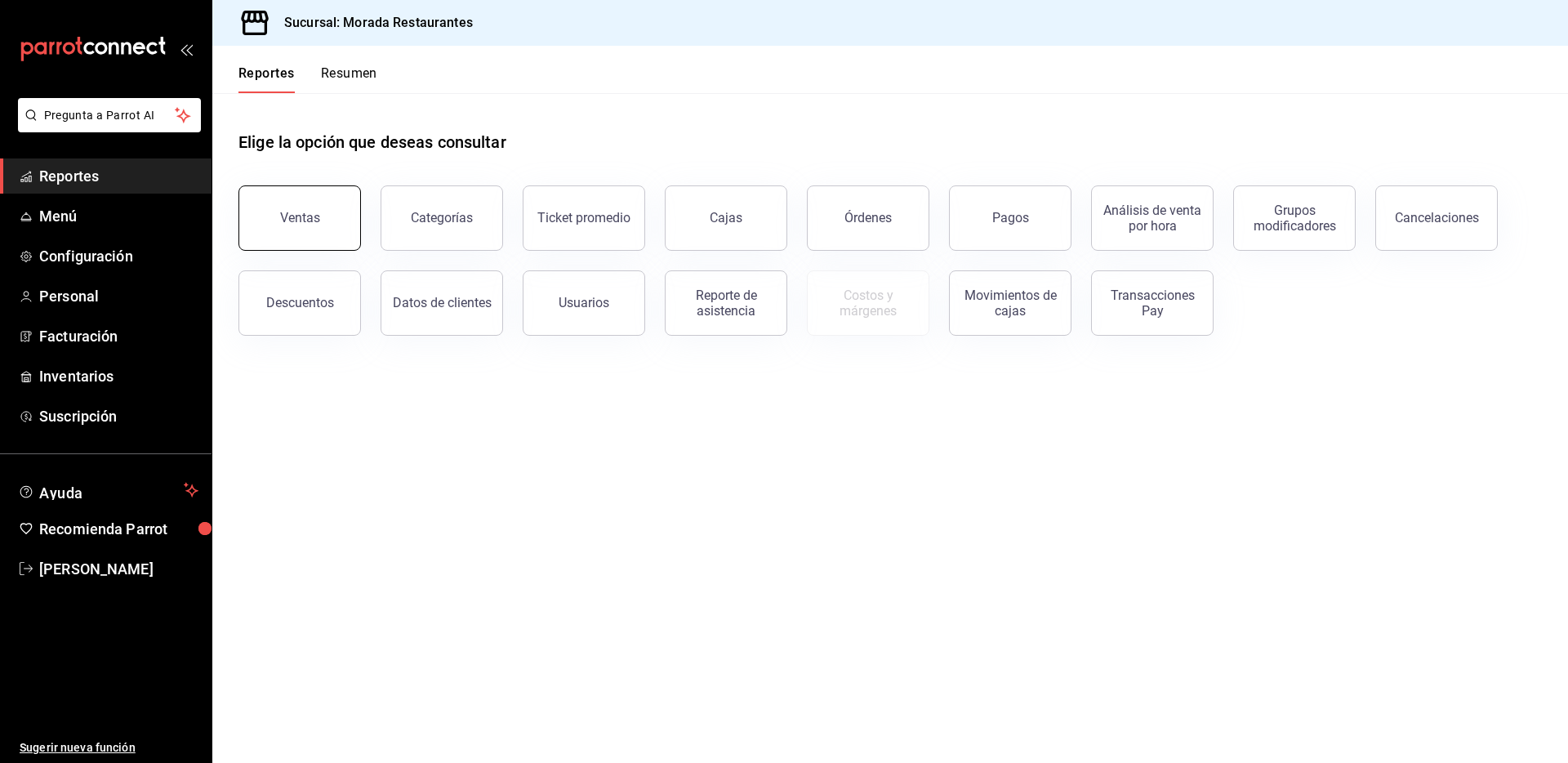
click at [305, 228] on button "Ventas" at bounding box center [299, 219] width 122 height 66
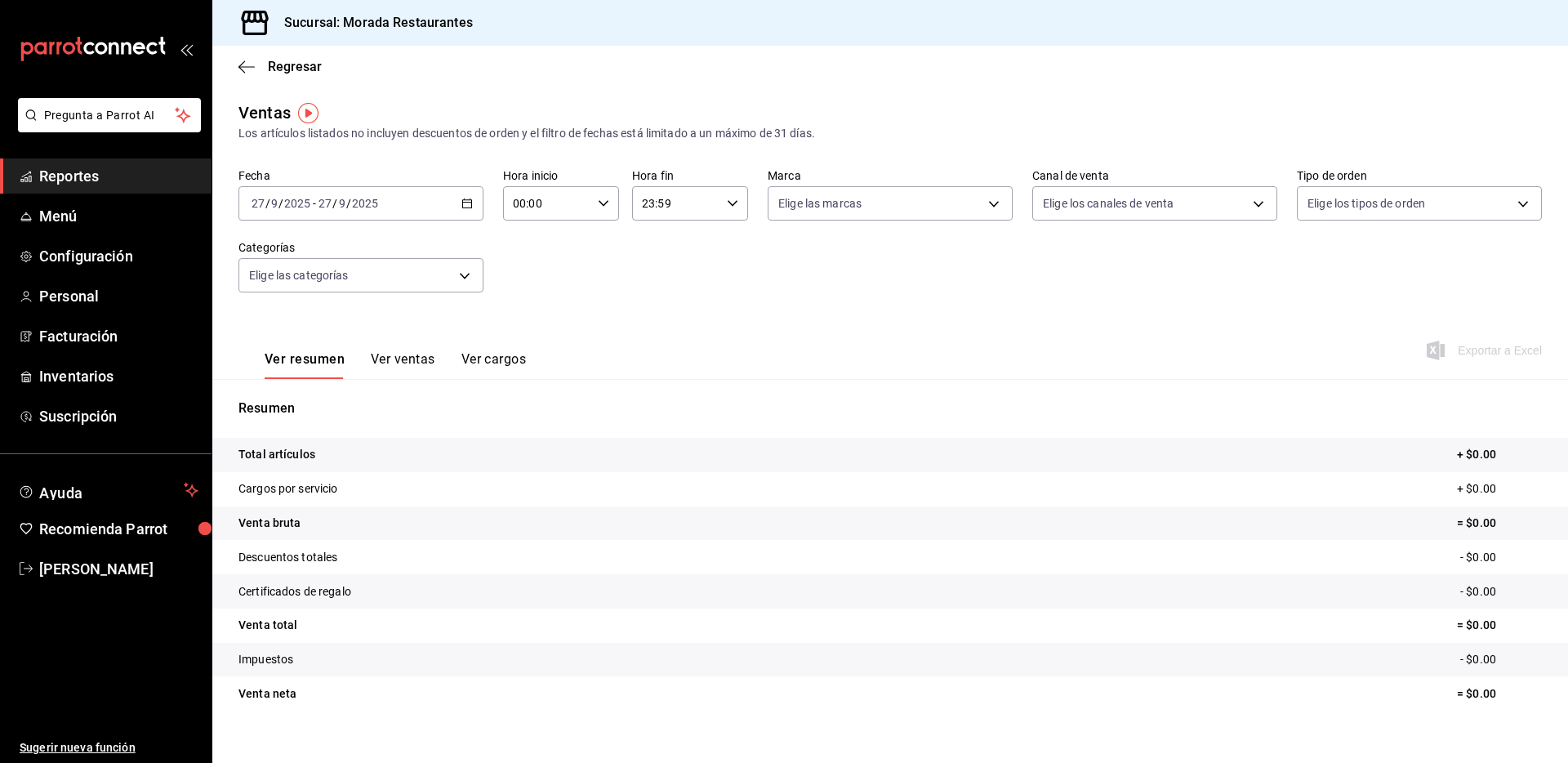
click at [468, 204] on icon "button" at bounding box center [467, 204] width 12 height 12
click at [302, 405] on span "Rango de fechas" at bounding box center [315, 399] width 126 height 17
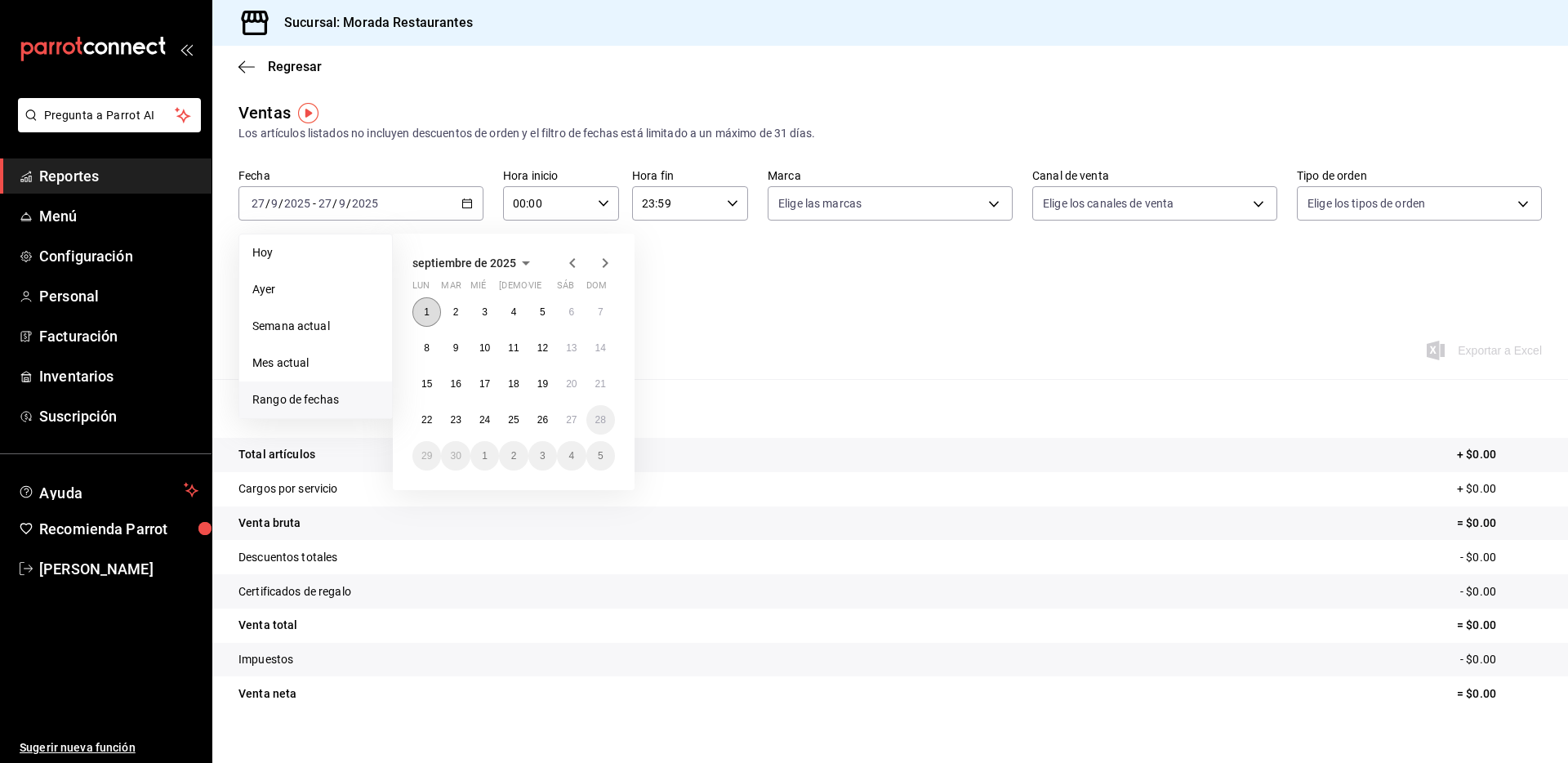
click at [429, 297] on button "1" at bounding box center [426, 312] width 29 height 30
click at [550, 421] on button "26" at bounding box center [543, 420] width 29 height 30
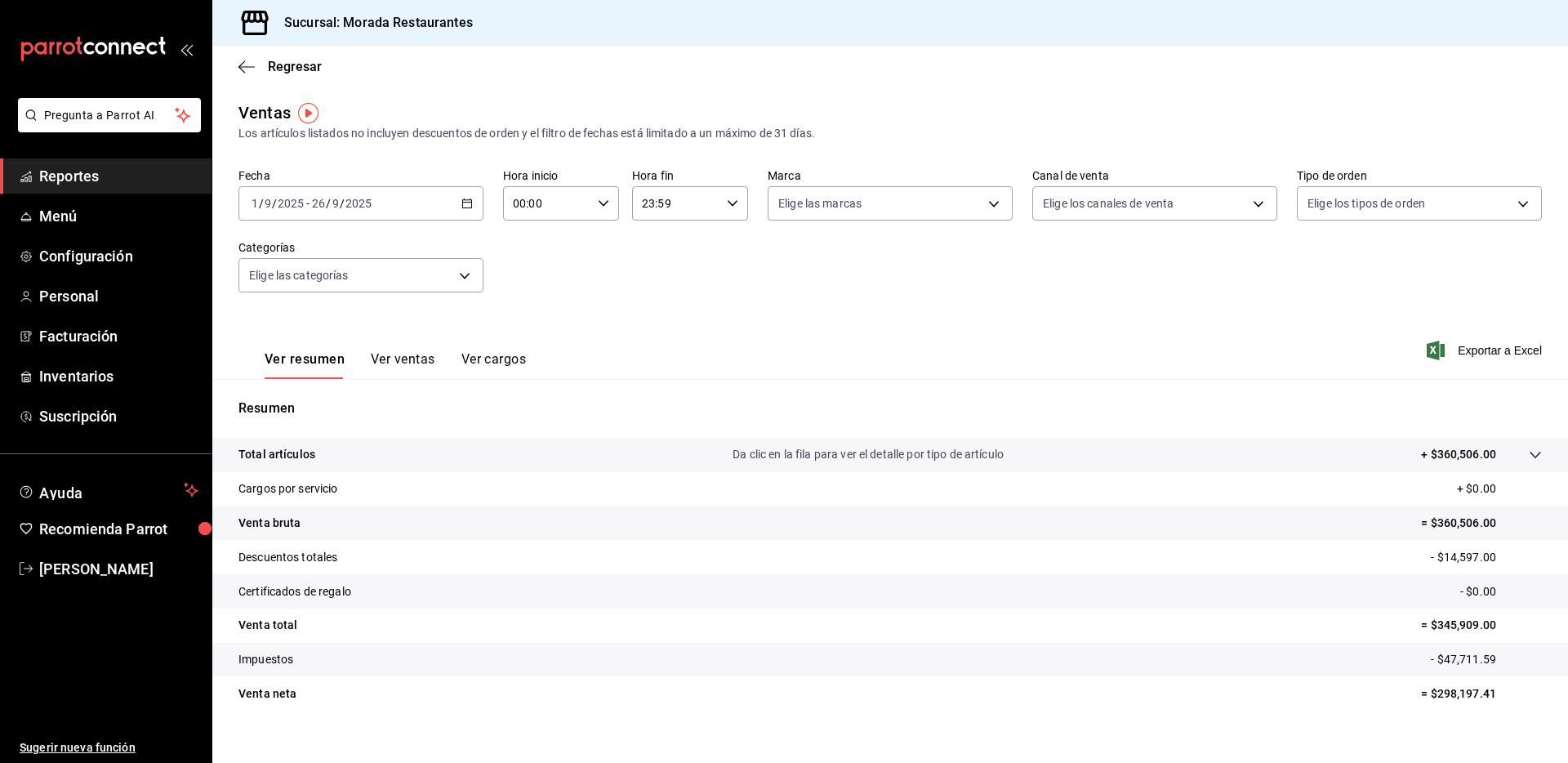
click at [1458, 516] on p "= $360,506.00" at bounding box center [1482, 523] width 121 height 17
